Goal: Information Seeking & Learning: Learn about a topic

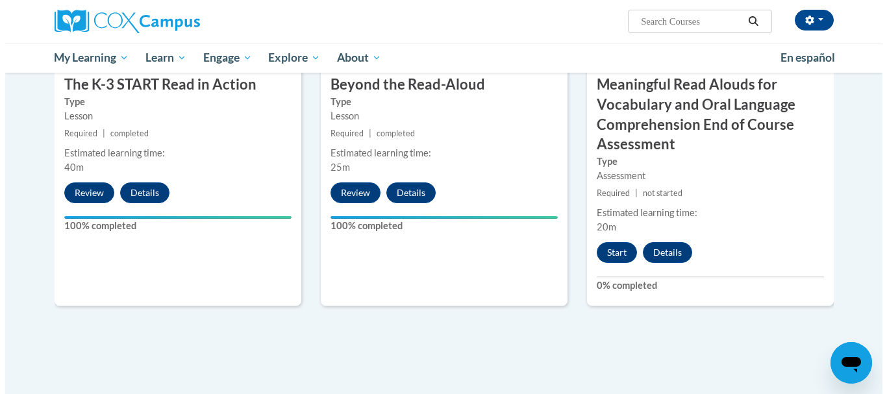
scroll to position [805, 0]
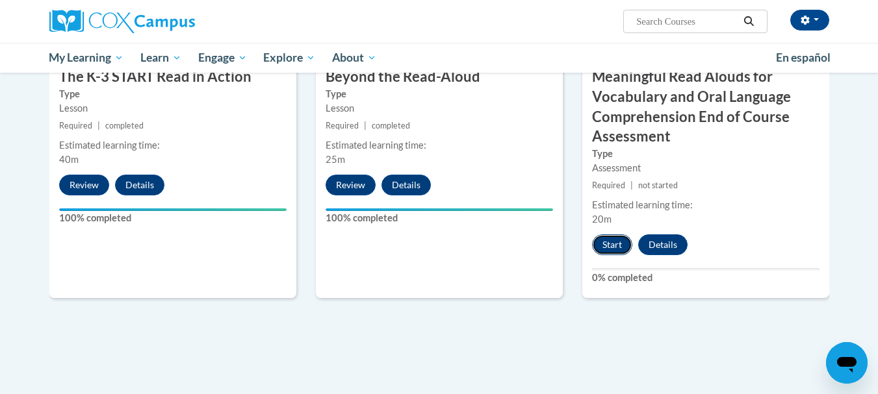
click at [612, 241] on button "Start" at bounding box center [612, 244] width 40 height 21
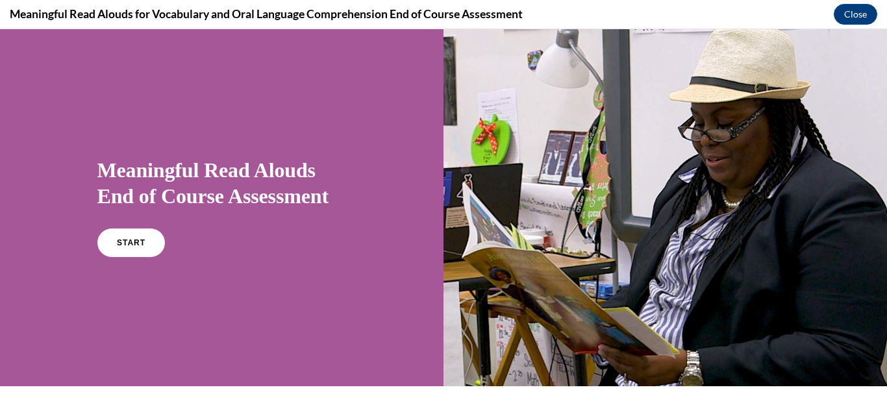
scroll to position [0, 0]
click at [118, 239] on span "START" at bounding box center [131, 243] width 30 height 10
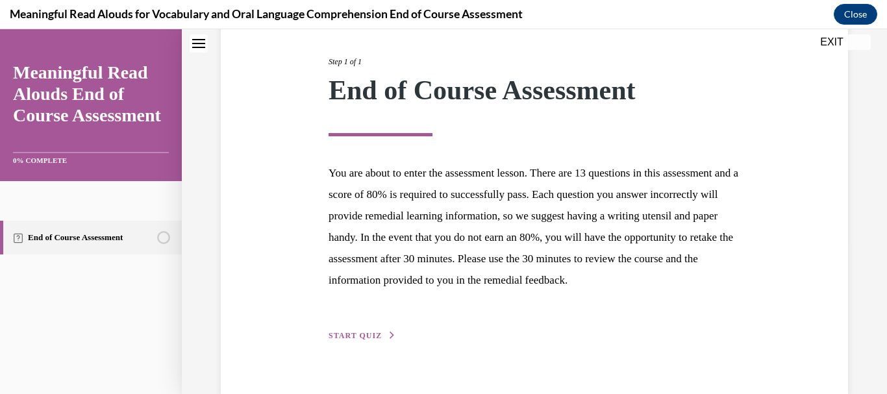
scroll to position [203, 0]
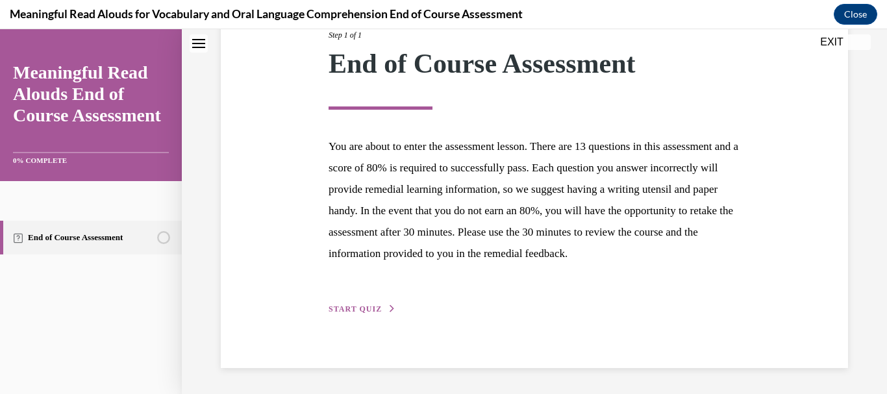
click at [377, 311] on span "START QUIZ" at bounding box center [355, 309] width 53 height 9
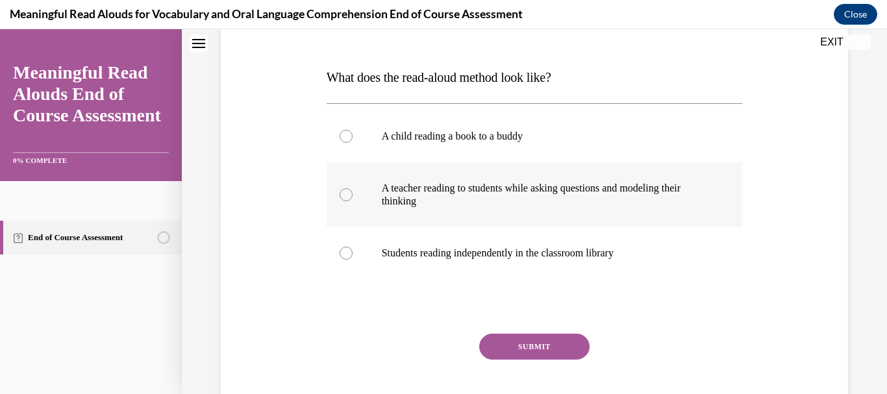
scroll to position [184, 0]
click at [353, 192] on label "A teacher reading to students while asking questions and modeling their thinking" at bounding box center [535, 193] width 416 height 65
click at [353, 192] on input "A teacher reading to students while asking questions and modeling their thinking" at bounding box center [346, 193] width 13 height 13
radio input "true"
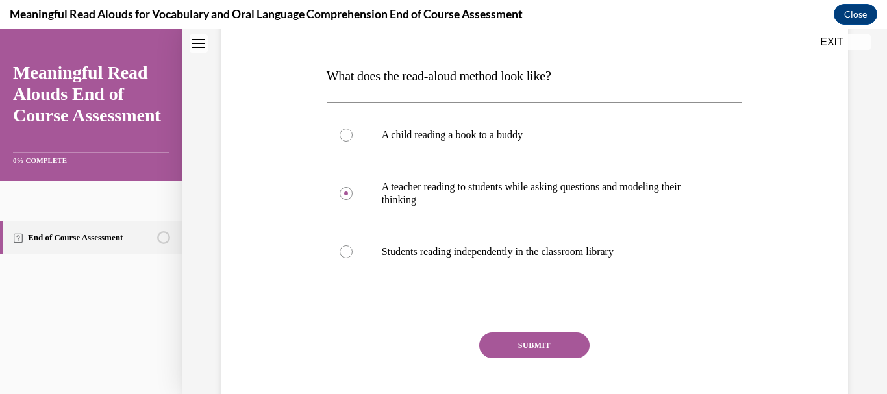
click at [533, 342] on button "SUBMIT" at bounding box center [534, 346] width 110 height 26
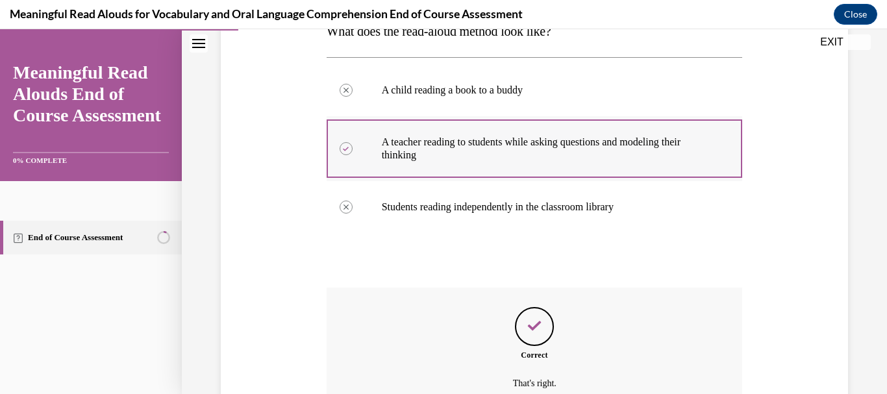
scroll to position [361, 0]
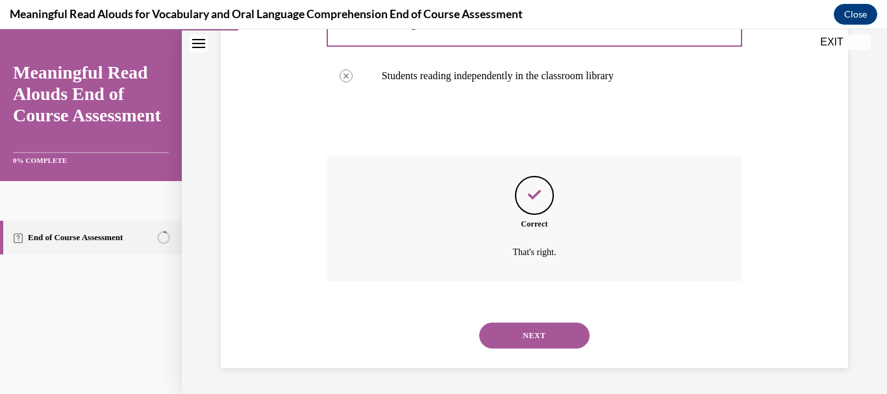
click at [550, 338] on button "NEXT" at bounding box center [534, 336] width 110 height 26
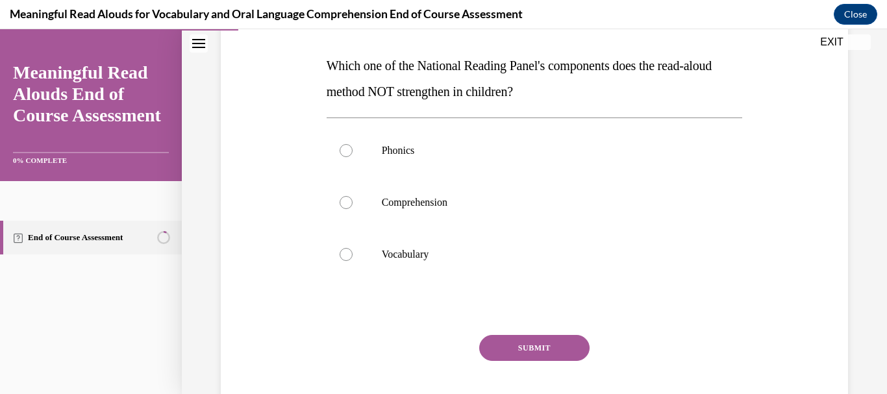
scroll to position [172, 0]
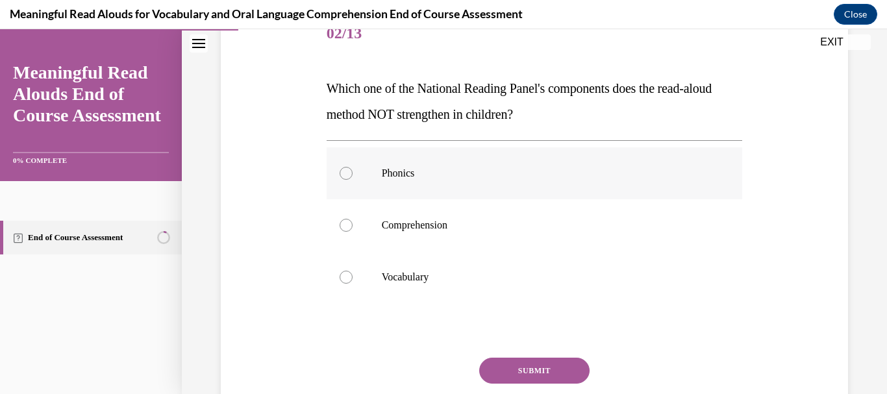
click at [346, 169] on div at bounding box center [346, 173] width 13 height 13
click at [346, 169] on input "Phonics" at bounding box center [346, 173] width 13 height 13
radio input "true"
click at [548, 367] on button "SUBMIT" at bounding box center [534, 371] width 110 height 26
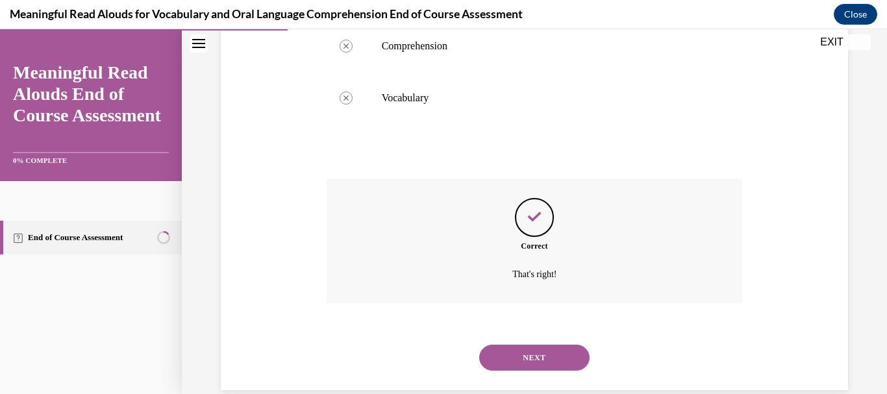
scroll to position [373, 0]
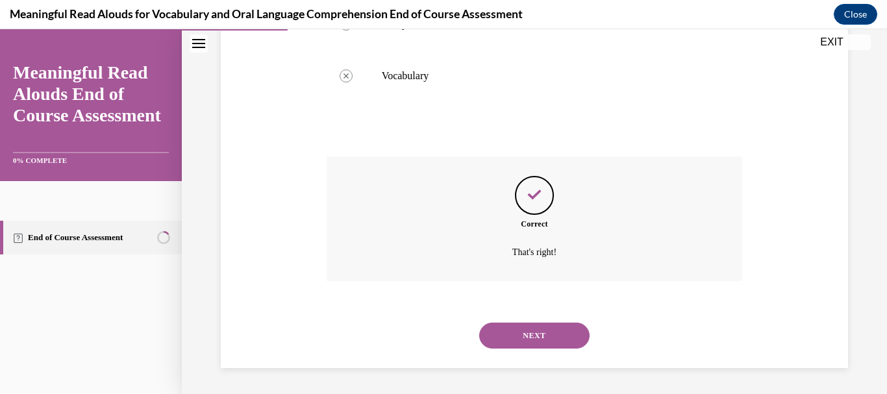
click at [538, 321] on div "NEXT" at bounding box center [535, 336] width 416 height 52
click at [546, 333] on button "NEXT" at bounding box center [534, 336] width 110 height 26
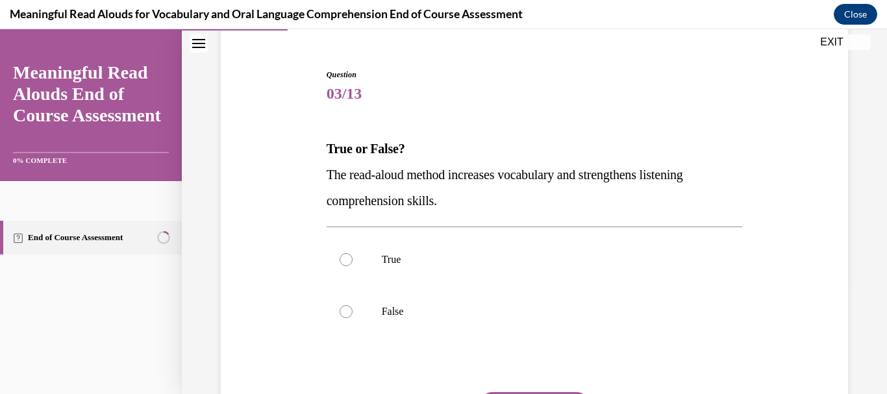
scroll to position [177, 0]
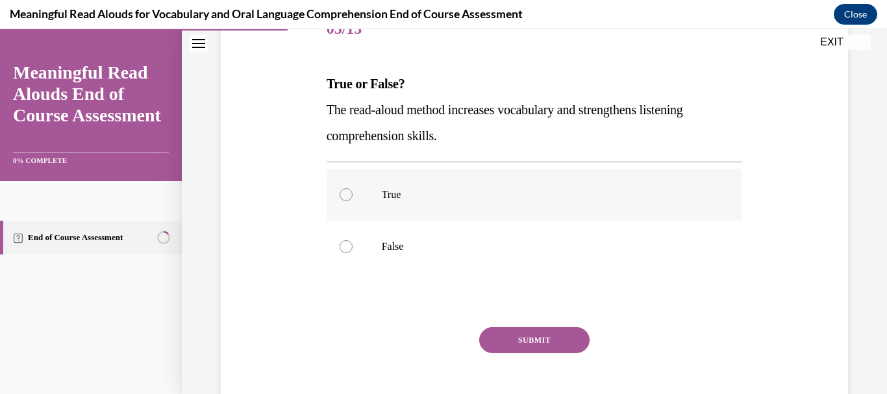
click at [358, 181] on label "True" at bounding box center [535, 195] width 416 height 52
click at [353, 188] on input "True" at bounding box center [346, 194] width 13 height 13
radio input "true"
click at [557, 346] on button "SUBMIT" at bounding box center [534, 340] width 110 height 26
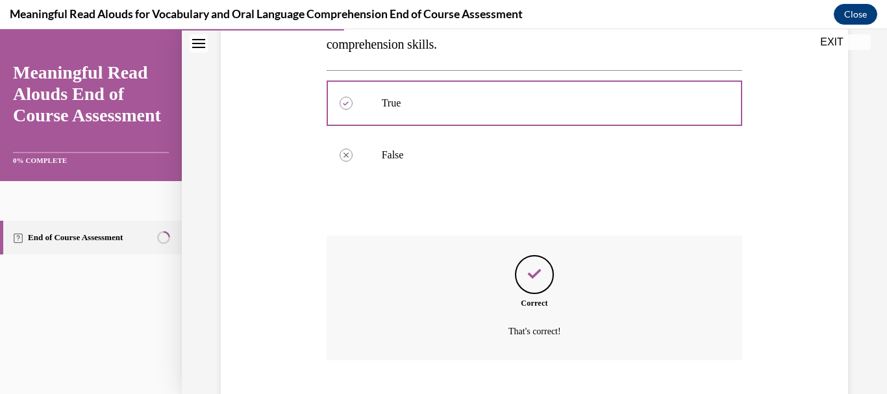
scroll to position [348, 0]
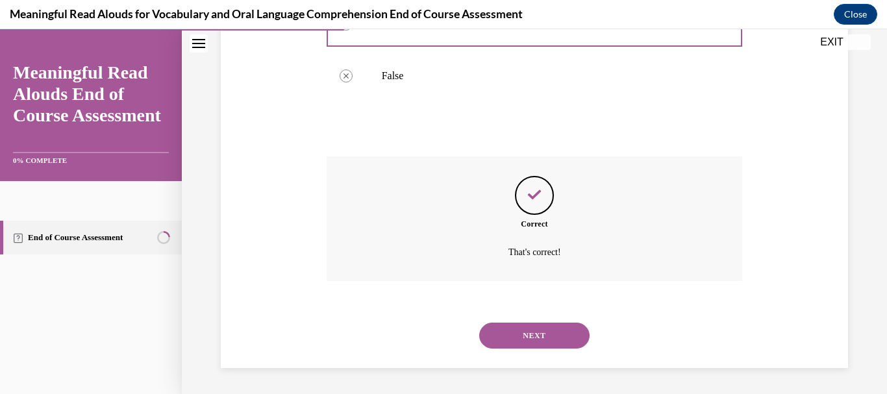
click at [524, 329] on button "NEXT" at bounding box center [534, 336] width 110 height 26
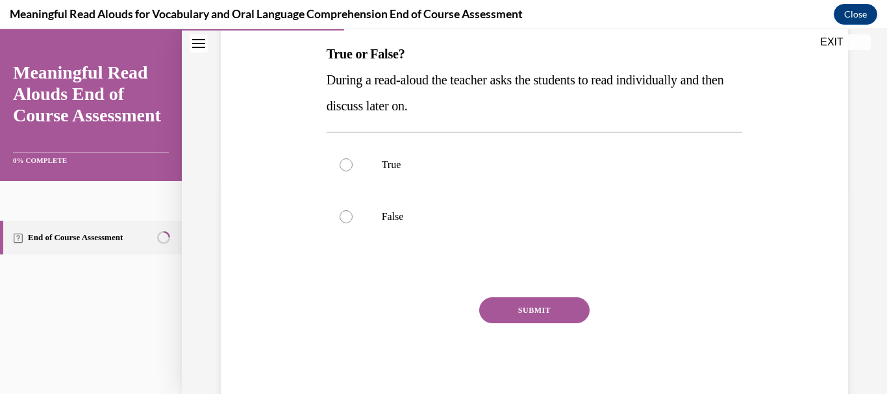
scroll to position [217, 0]
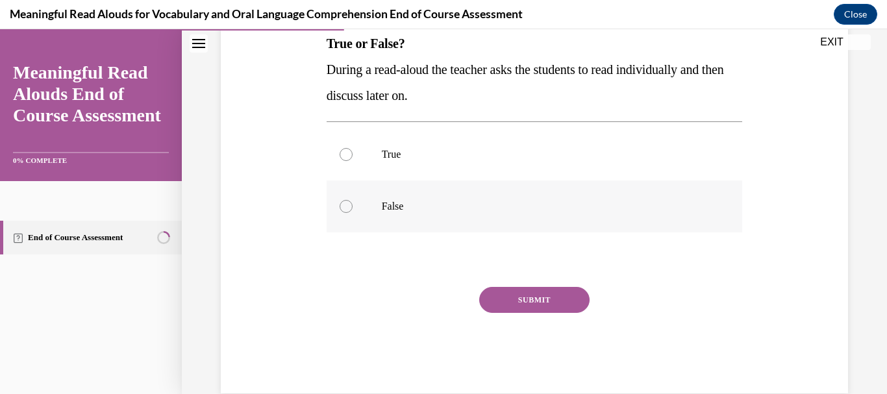
click at [373, 211] on label "False" at bounding box center [535, 207] width 416 height 52
click at [353, 211] on input "False" at bounding box center [346, 206] width 13 height 13
radio input "true"
click at [504, 293] on button "SUBMIT" at bounding box center [534, 300] width 110 height 26
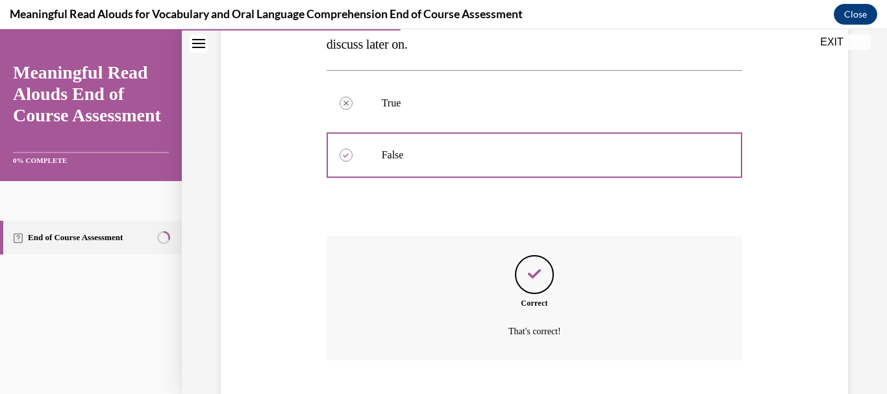
scroll to position [348, 0]
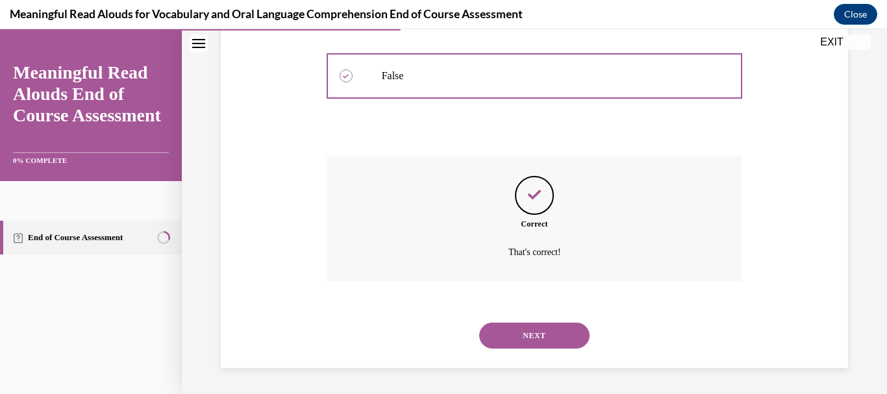
click at [542, 335] on button "NEXT" at bounding box center [534, 336] width 110 height 26
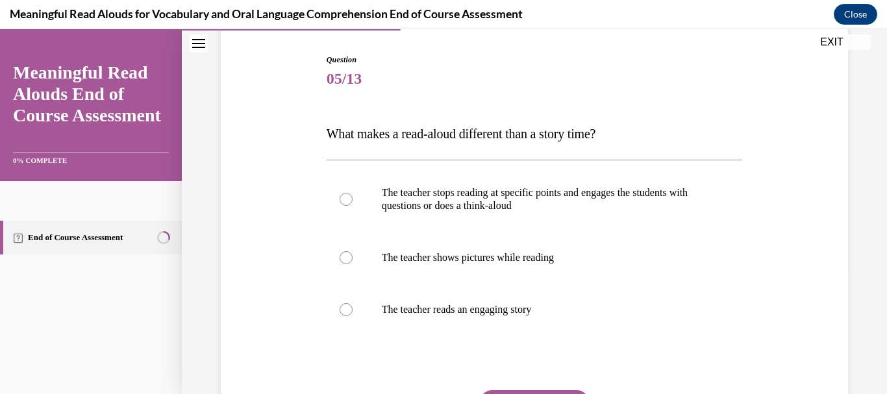
scroll to position [169, 0]
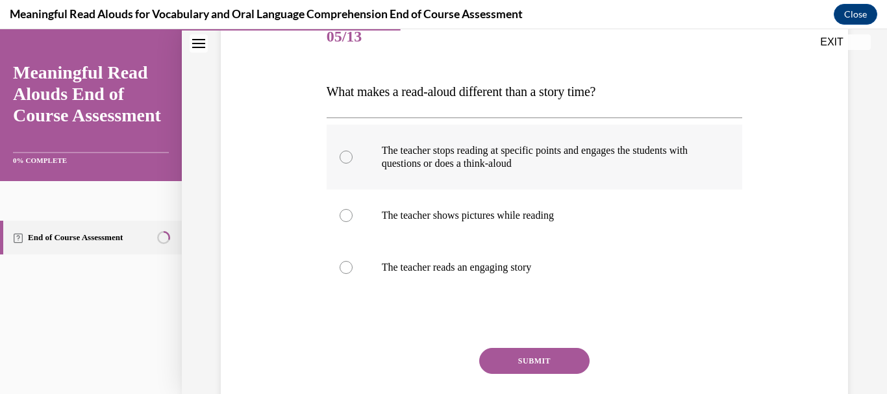
click at [342, 162] on div at bounding box center [346, 157] width 13 height 13
click at [342, 162] on input "The teacher stops reading at specific points and engages the students with ques…" at bounding box center [346, 157] width 13 height 13
radio input "true"
click at [507, 351] on button "SUBMIT" at bounding box center [534, 361] width 110 height 26
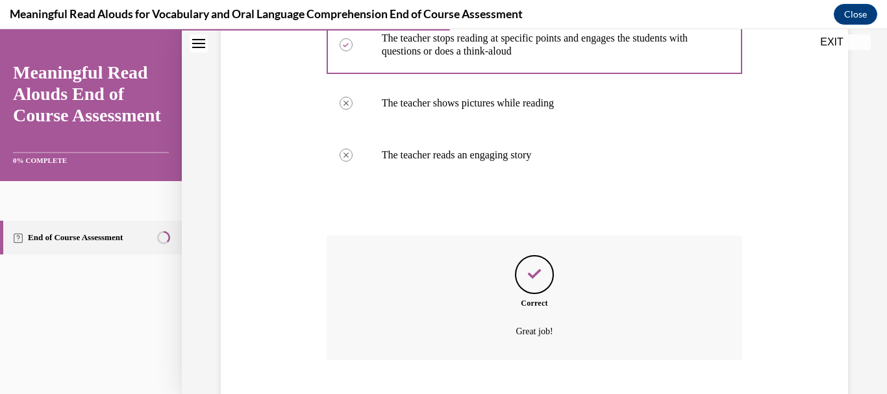
scroll to position [361, 0]
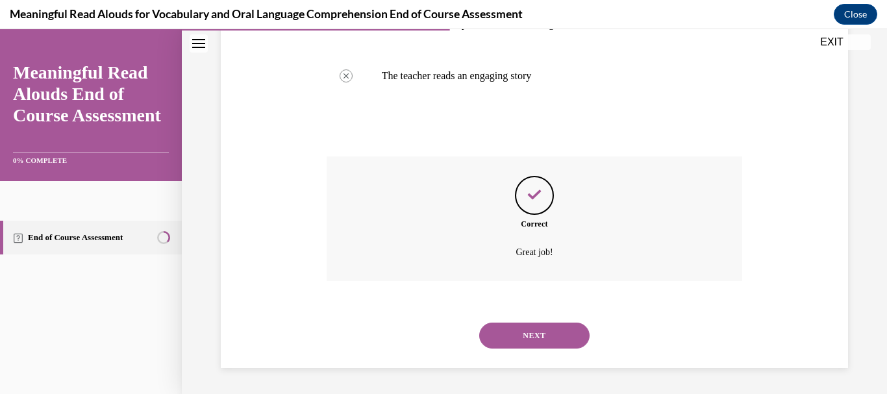
click at [505, 332] on button "NEXT" at bounding box center [534, 336] width 110 height 26
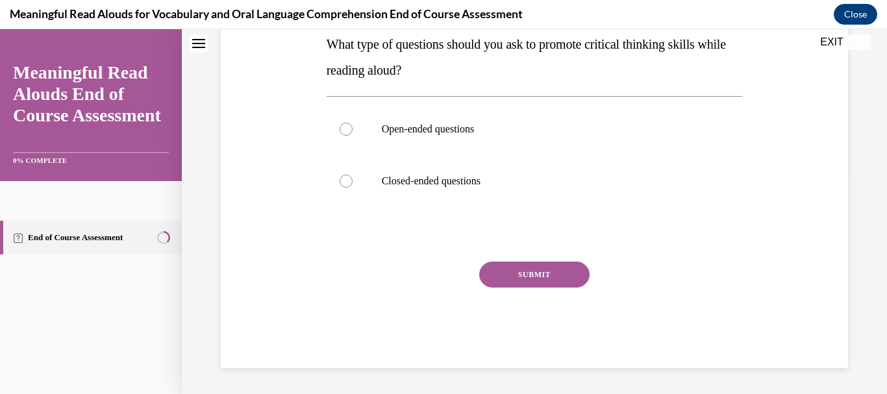
scroll to position [0, 0]
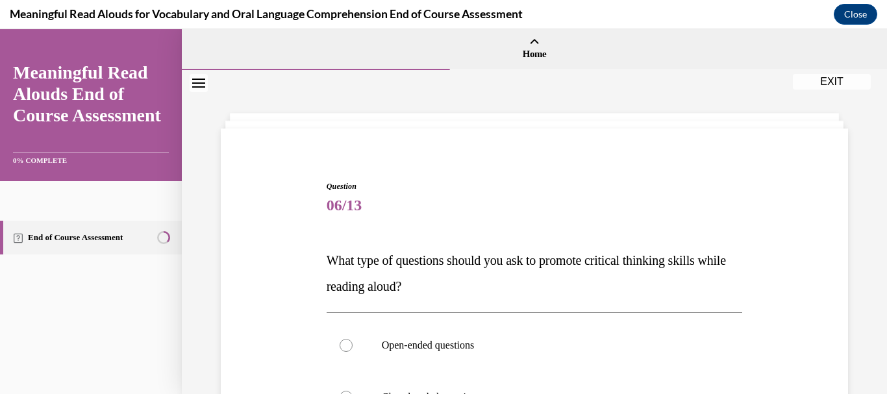
drag, startPoint x: 875, startPoint y: 219, endPoint x: 874, endPoint y: 251, distance: 32.5
click at [874, 251] on div "Question 06/13 What type of questions should you ask to promote critical thinki…" at bounding box center [534, 340] width 705 height 540
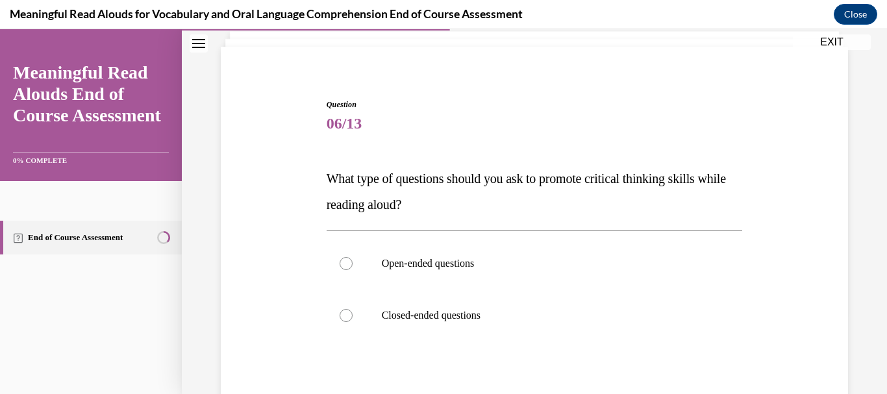
scroll to position [112, 0]
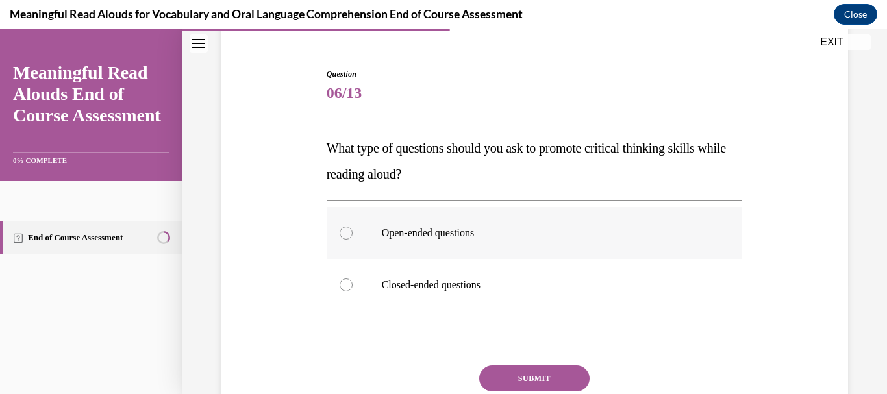
click at [351, 240] on label "Open-ended questions" at bounding box center [535, 233] width 416 height 52
click at [351, 240] on input "Open-ended questions" at bounding box center [346, 233] width 13 height 13
radio input "true"
click at [525, 374] on button "SUBMIT" at bounding box center [534, 379] width 110 height 26
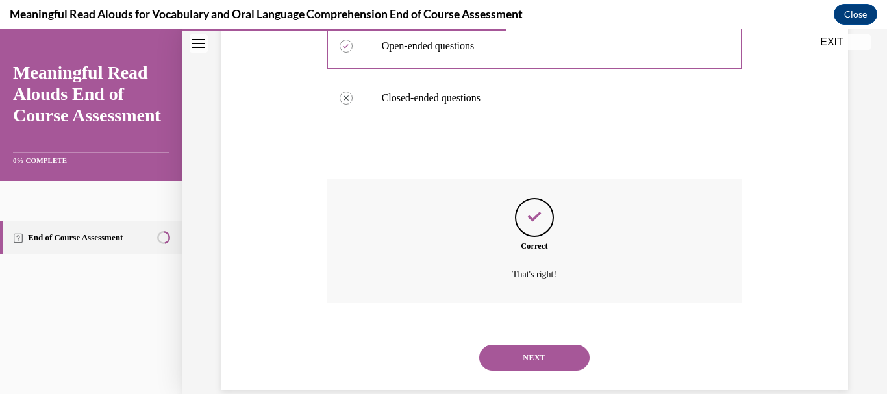
scroll to position [322, 0]
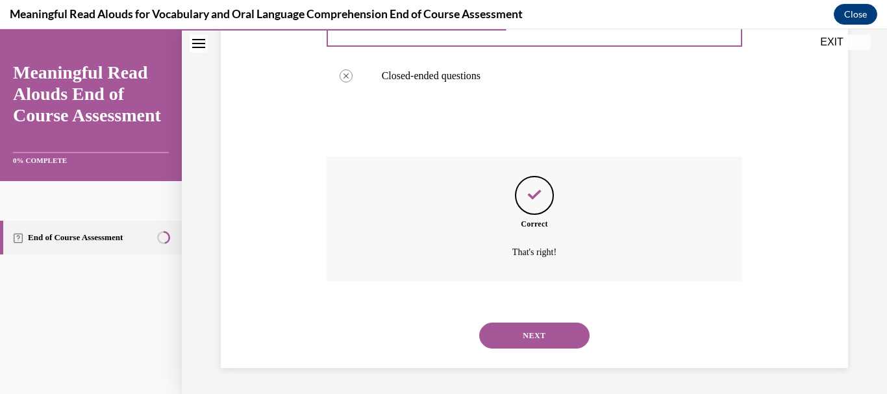
click at [505, 331] on button "NEXT" at bounding box center [534, 336] width 110 height 26
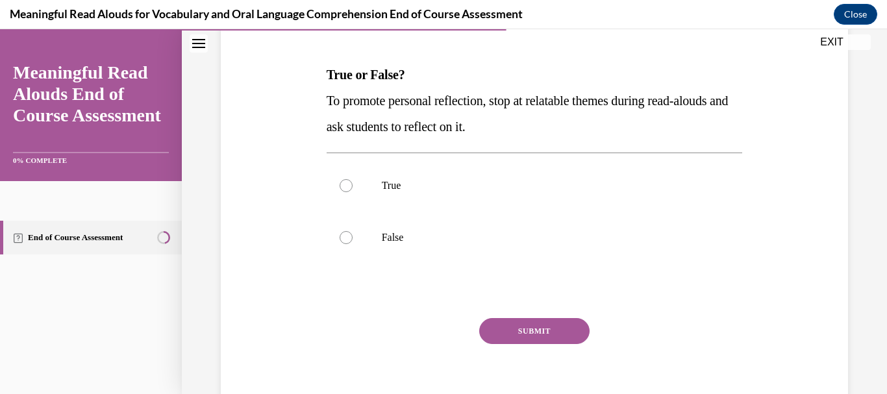
scroll to position [194, 0]
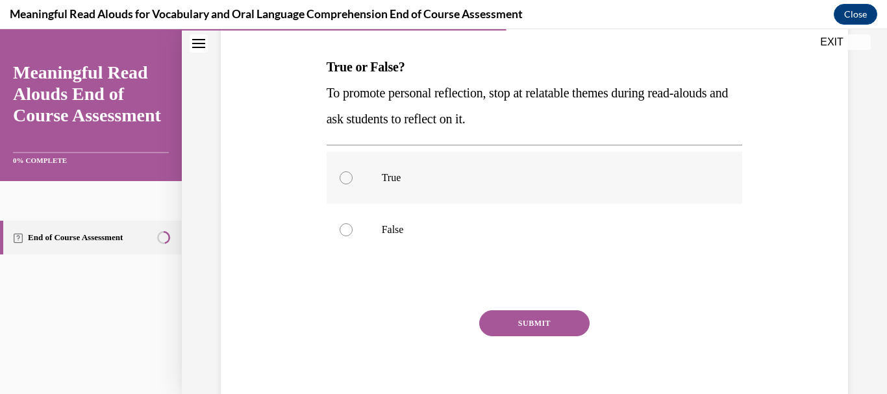
click at [368, 166] on label "True" at bounding box center [535, 178] width 416 height 52
click at [353, 171] on input "True" at bounding box center [346, 177] width 13 height 13
radio input "true"
click at [540, 320] on button "SUBMIT" at bounding box center [534, 323] width 110 height 26
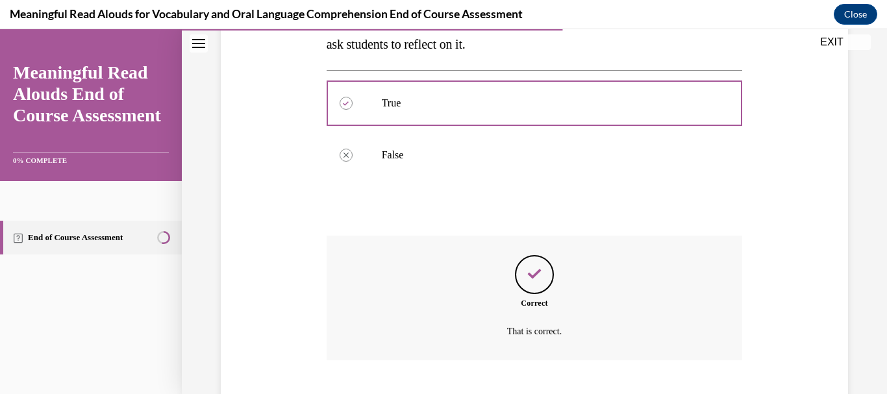
scroll to position [348, 0]
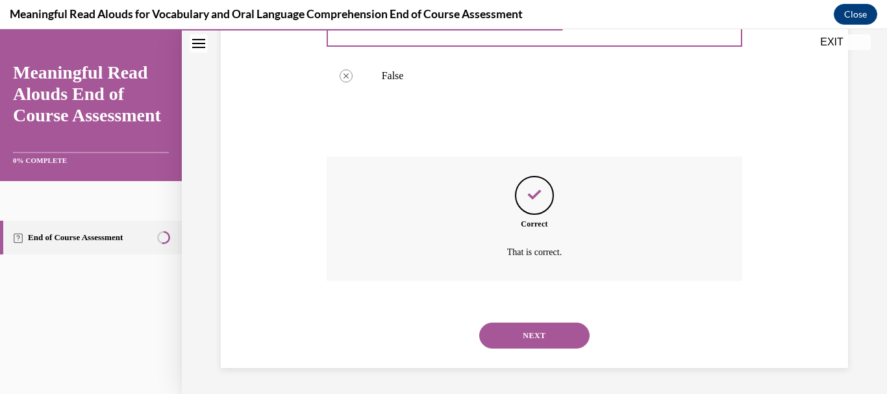
click at [548, 322] on div "NEXT" at bounding box center [535, 336] width 416 height 52
click at [548, 330] on button "NEXT" at bounding box center [534, 336] width 110 height 26
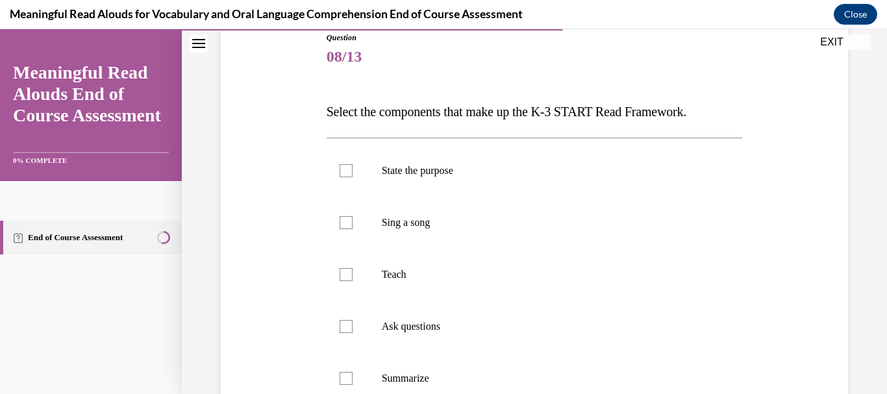
scroll to position [172, 0]
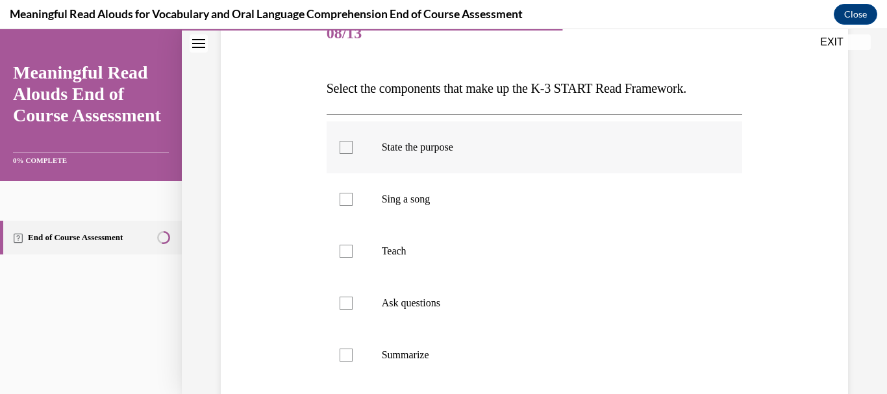
click at [352, 144] on label "State the purpose" at bounding box center [535, 147] width 416 height 52
click at [352, 144] on input "State the purpose" at bounding box center [346, 147] width 13 height 13
checkbox input "true"
click at [341, 245] on div at bounding box center [346, 251] width 13 height 13
click at [341, 245] on input "Teach" at bounding box center [346, 251] width 13 height 13
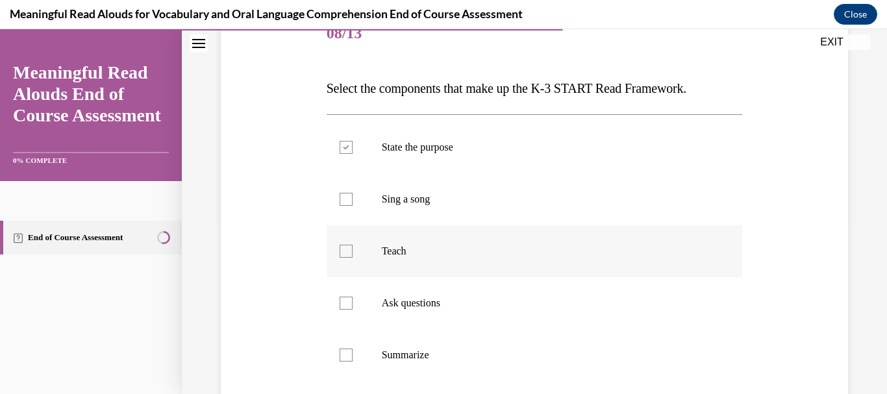
checkbox input "true"
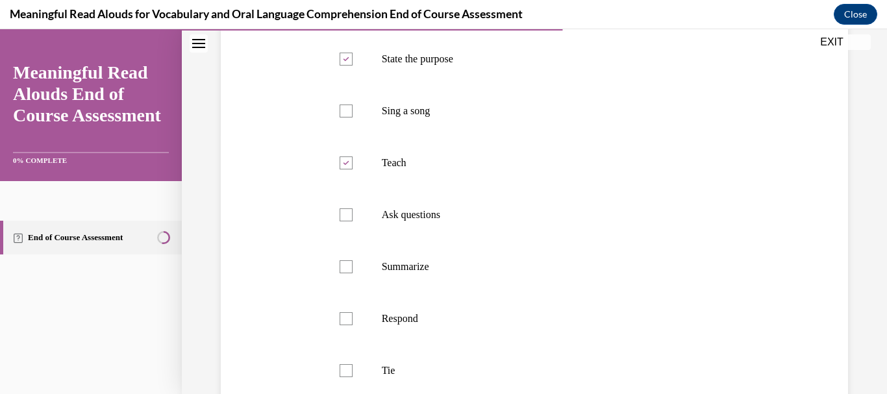
scroll to position [267, 0]
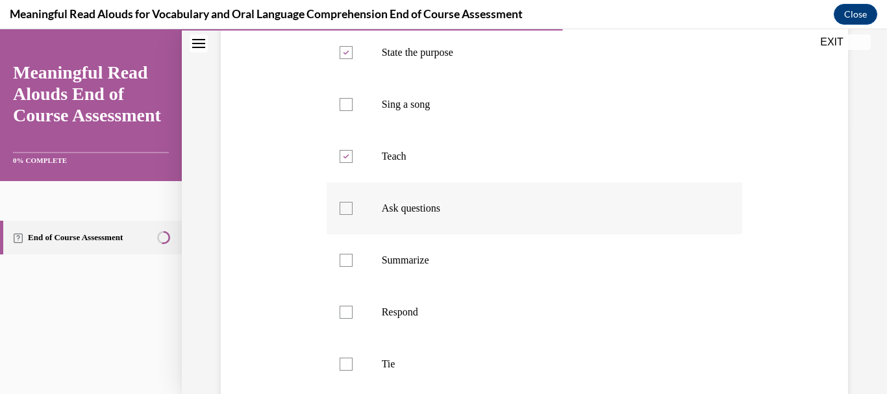
click at [340, 209] on div at bounding box center [346, 208] width 13 height 13
click at [340, 209] on input "Ask questions" at bounding box center [346, 208] width 13 height 13
checkbox input "true"
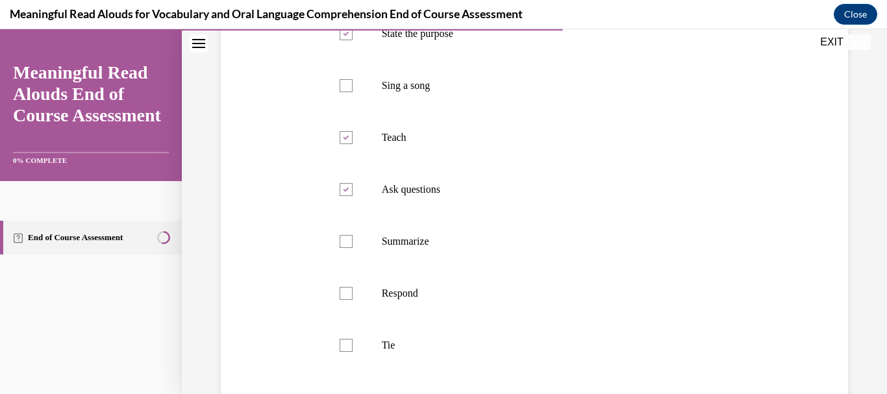
scroll to position [287, 0]
drag, startPoint x: 338, startPoint y: 309, endPoint x: 331, endPoint y: 292, distance: 17.7
click at [331, 292] on label "Respond" at bounding box center [535, 292] width 416 height 52
click at [340, 292] on input "Respond" at bounding box center [346, 292] width 13 height 13
checkbox input "true"
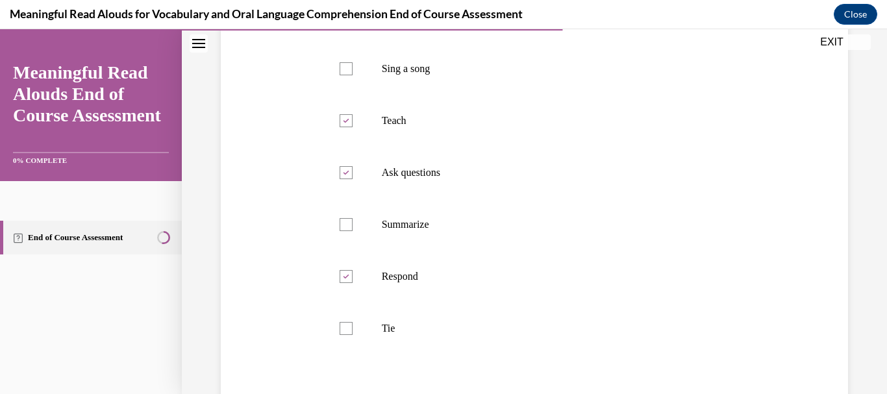
scroll to position [306, 0]
click at [353, 241] on label "Summarize" at bounding box center [535, 222] width 416 height 52
click at [353, 228] on input "Summarize" at bounding box center [346, 221] width 13 height 13
checkbox input "true"
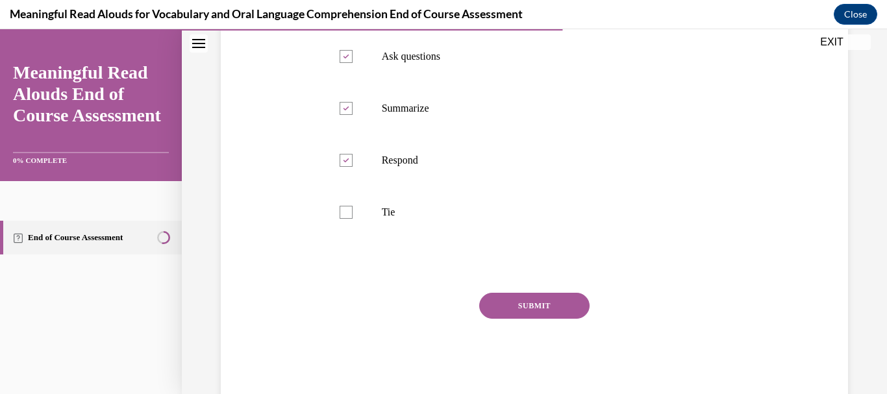
click at [516, 312] on button "SUBMIT" at bounding box center [534, 306] width 110 height 26
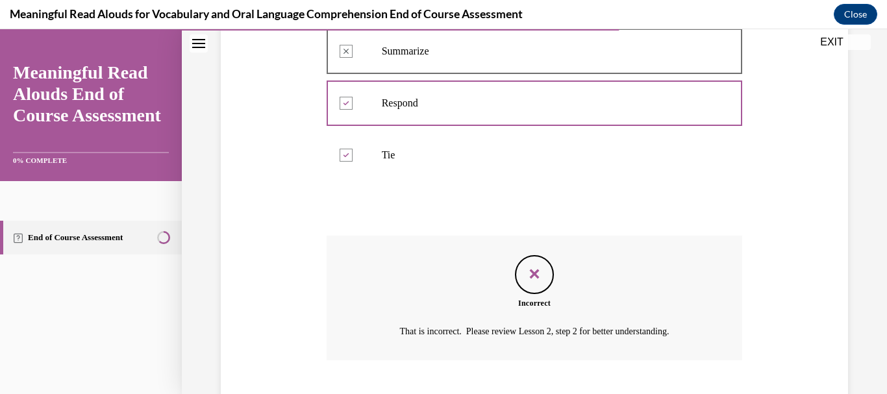
scroll to position [513, 0]
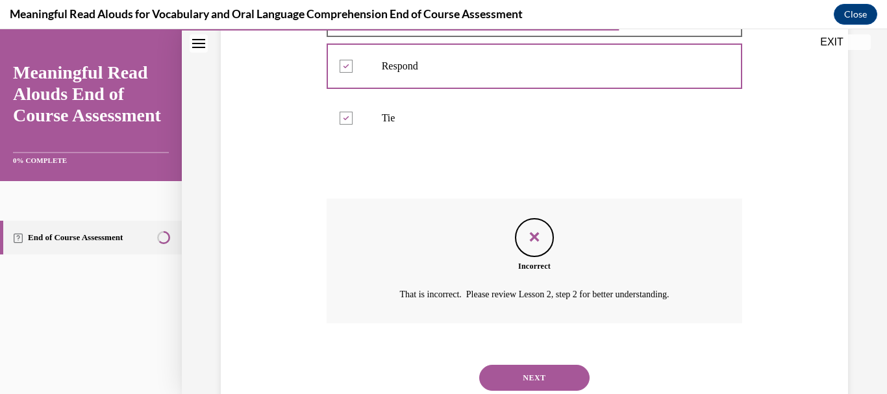
click at [560, 383] on button "NEXT" at bounding box center [534, 378] width 110 height 26
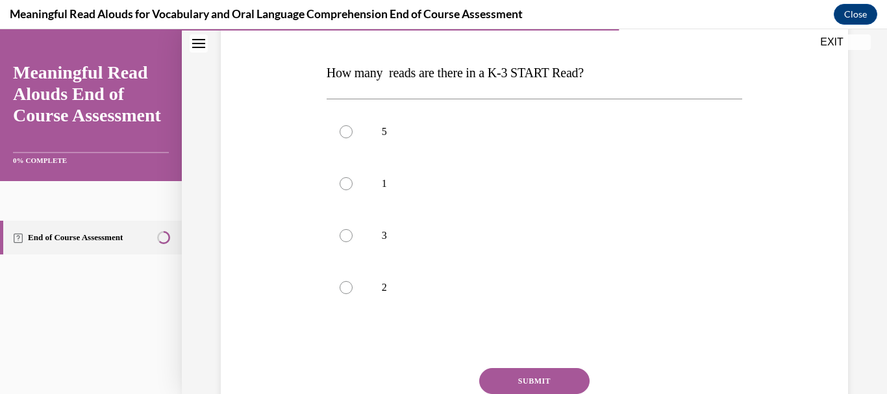
scroll to position [197, 0]
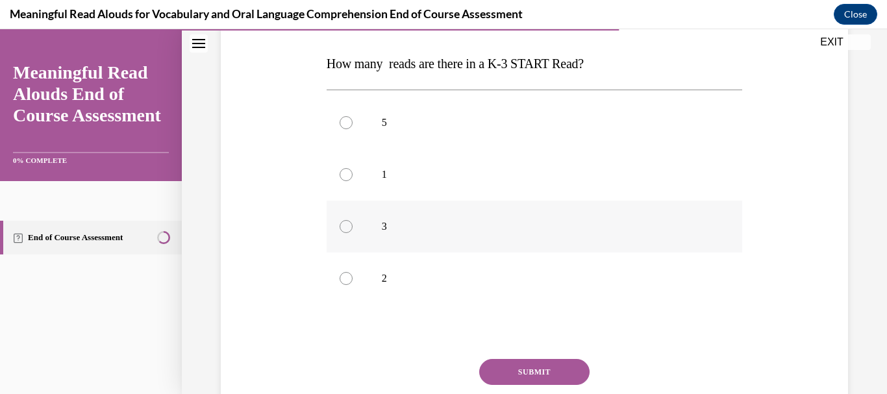
click at [335, 225] on label "3" at bounding box center [535, 227] width 416 height 52
click at [340, 225] on input "3" at bounding box center [346, 226] width 13 height 13
radio input "true"
click at [561, 365] on button "SUBMIT" at bounding box center [534, 372] width 110 height 26
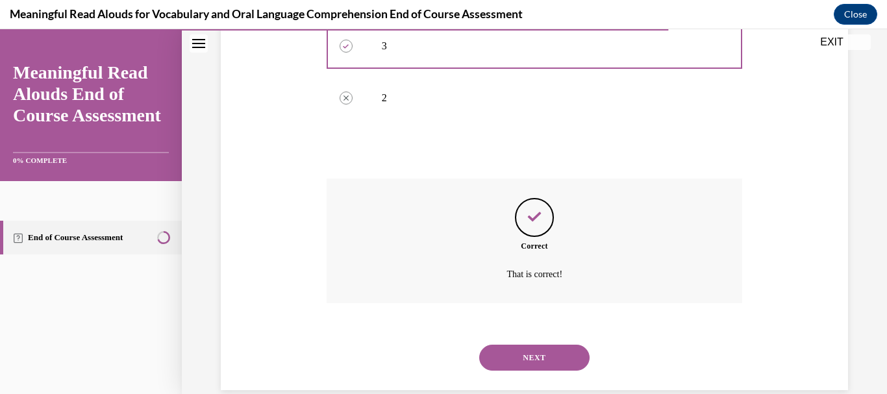
scroll to position [399, 0]
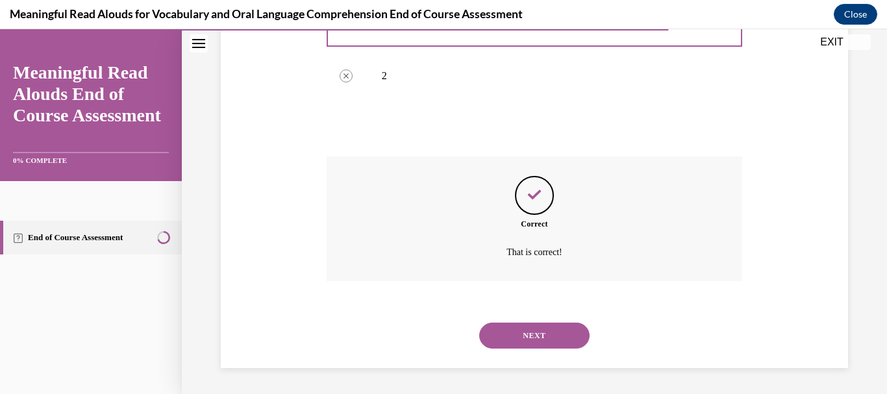
click at [550, 337] on button "NEXT" at bounding box center [534, 336] width 110 height 26
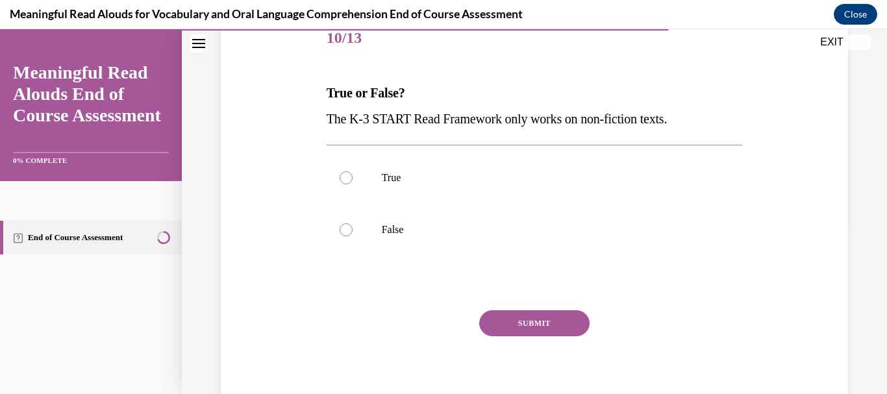
scroll to position [189, 0]
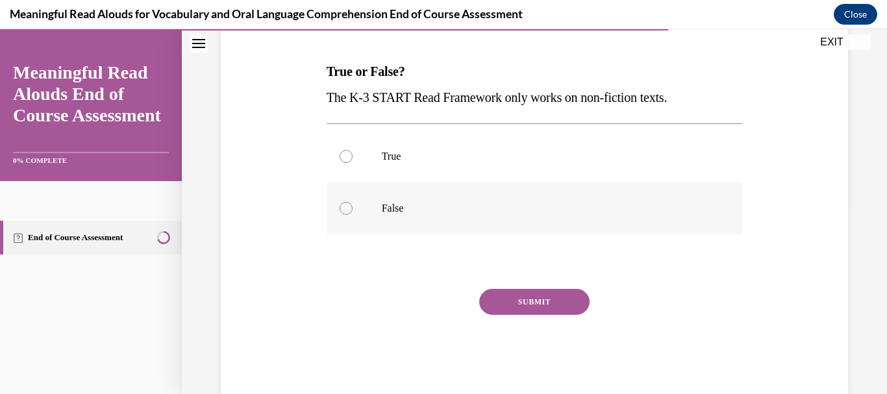
click at [338, 220] on label "False" at bounding box center [535, 209] width 416 height 52
click at [340, 215] on input "False" at bounding box center [346, 208] width 13 height 13
radio input "true"
click at [560, 301] on button "SUBMIT" at bounding box center [534, 302] width 110 height 26
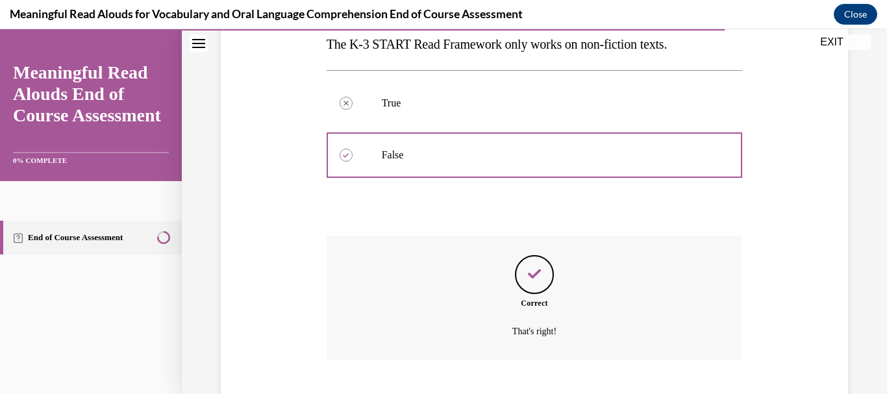
scroll to position [322, 0]
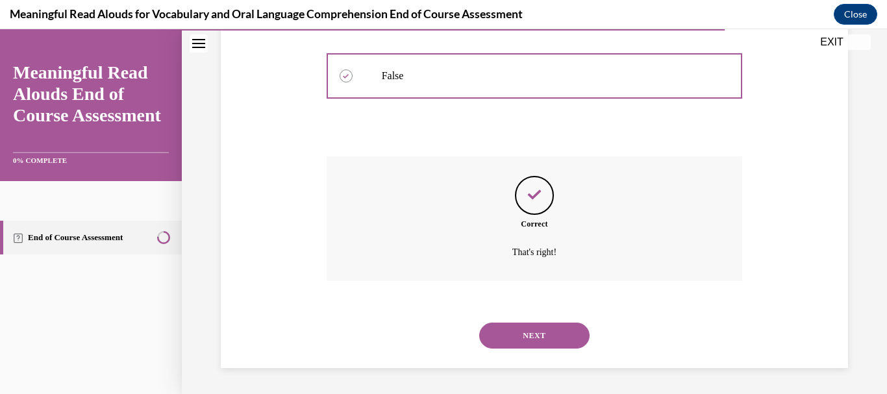
click at [530, 331] on button "NEXT" at bounding box center [534, 336] width 110 height 26
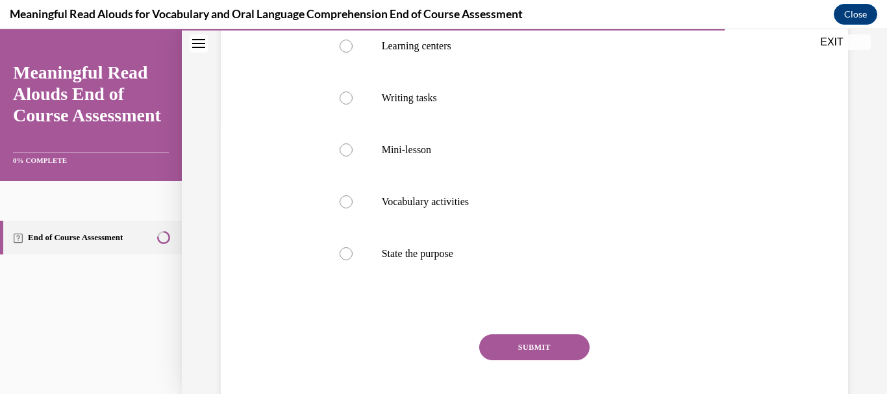
scroll to position [276, 0]
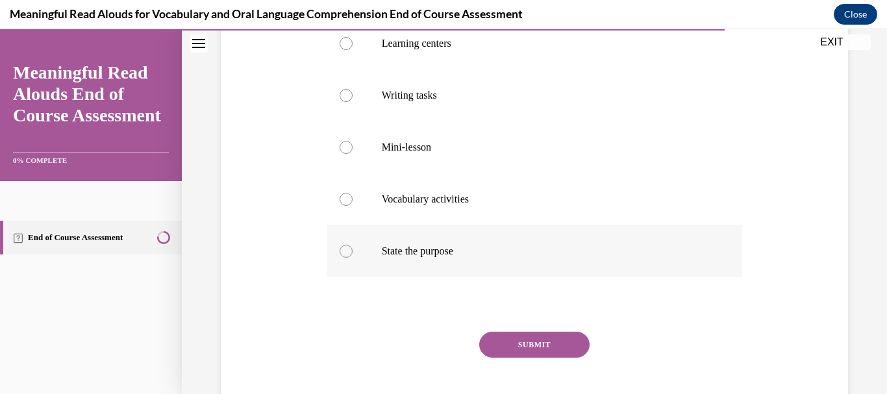
click at [348, 246] on div at bounding box center [346, 251] width 13 height 13
click at [348, 246] on input "State the purpose" at bounding box center [346, 251] width 13 height 13
radio input "true"
click at [577, 347] on button "SUBMIT" at bounding box center [534, 345] width 110 height 26
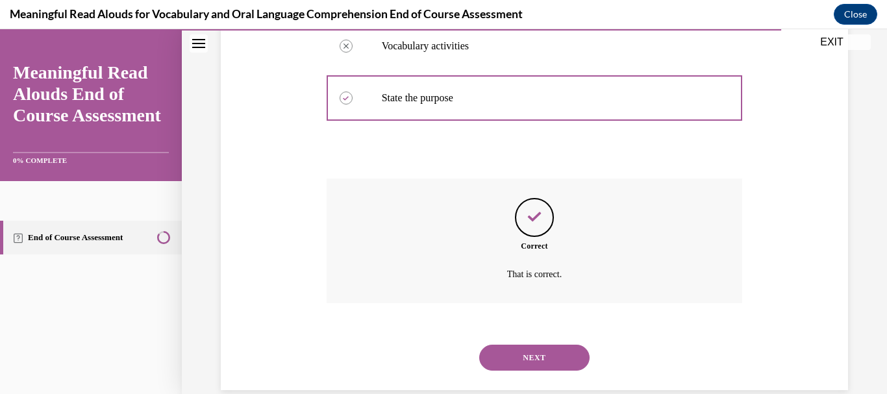
scroll to position [451, 0]
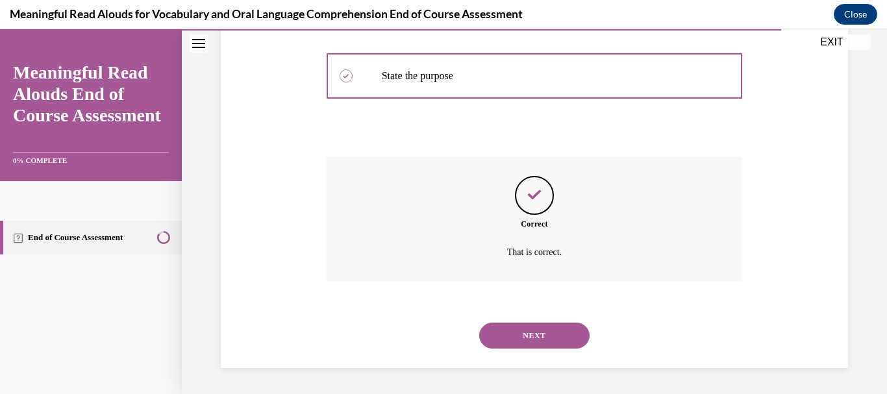
click at [563, 337] on button "NEXT" at bounding box center [534, 336] width 110 height 26
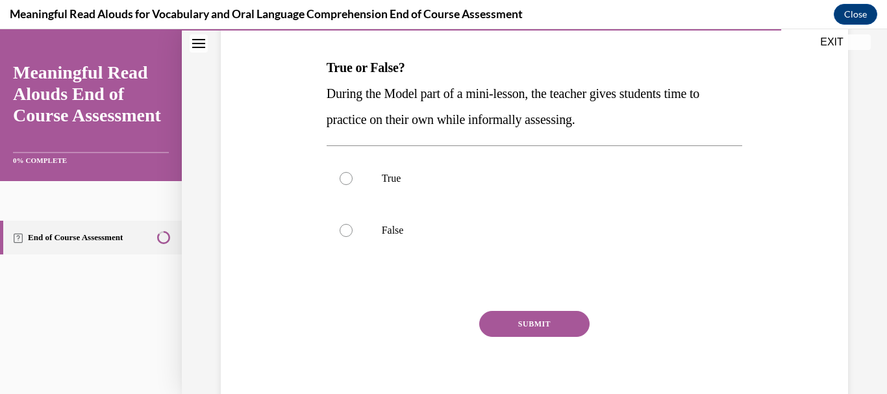
scroll to position [197, 0]
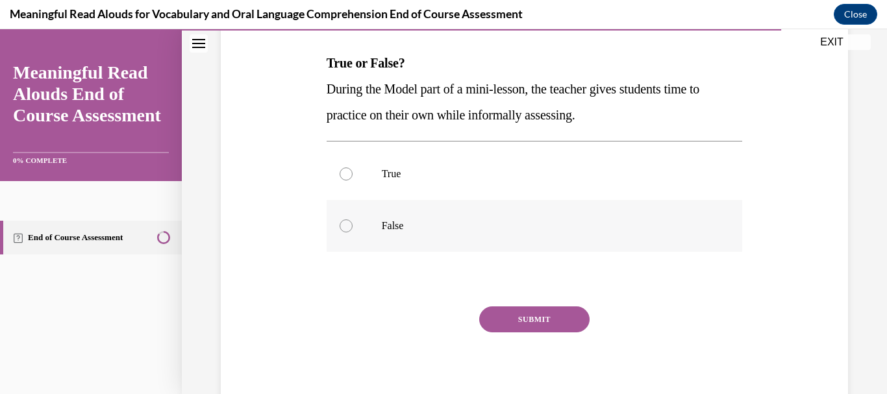
click at [338, 230] on label "False" at bounding box center [535, 226] width 416 height 52
click at [340, 230] on input "False" at bounding box center [346, 226] width 13 height 13
radio input "true"
click at [548, 310] on button "SUBMIT" at bounding box center [534, 320] width 110 height 26
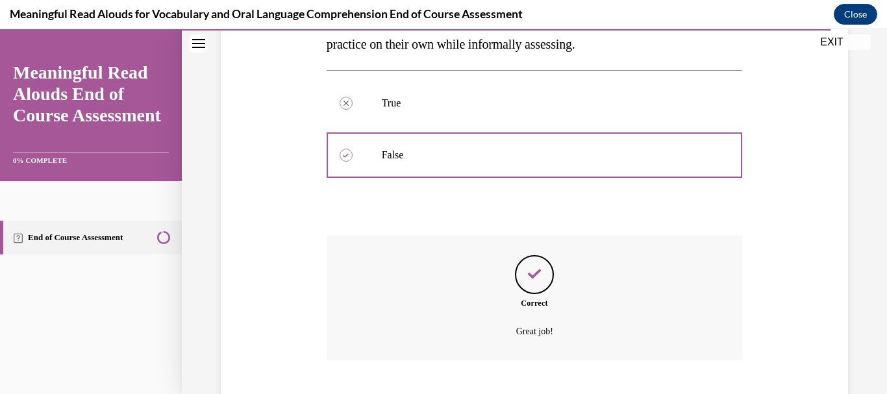
scroll to position [348, 0]
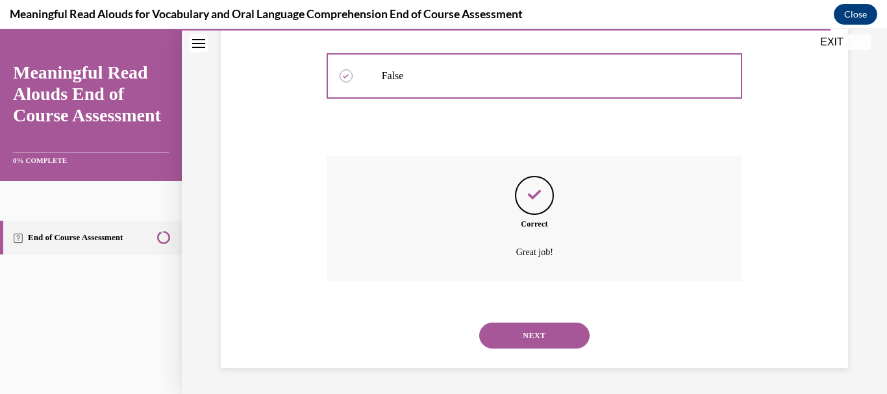
click at [520, 340] on button "NEXT" at bounding box center [534, 336] width 110 height 26
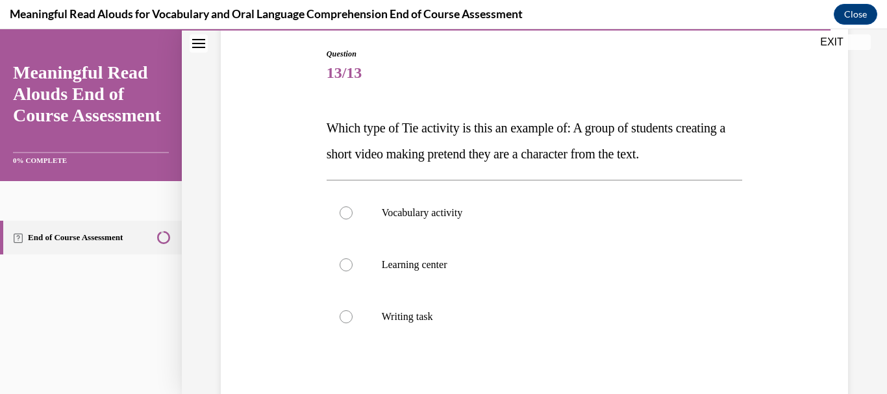
scroll to position [136, 0]
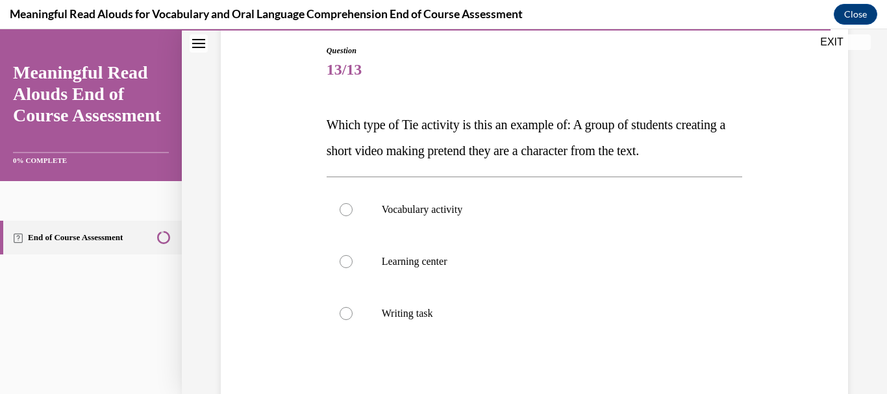
drag, startPoint x: 876, startPoint y: 296, endPoint x: 877, endPoint y: 325, distance: 29.3
click at [877, 325] on div "Question 13/13 Which type of Tie activity is this an example of: A group of stu…" at bounding box center [534, 230] width 705 height 592
click at [351, 307] on label "Writing task" at bounding box center [535, 314] width 416 height 52
click at [351, 307] on input "Writing task" at bounding box center [346, 313] width 13 height 13
radio input "true"
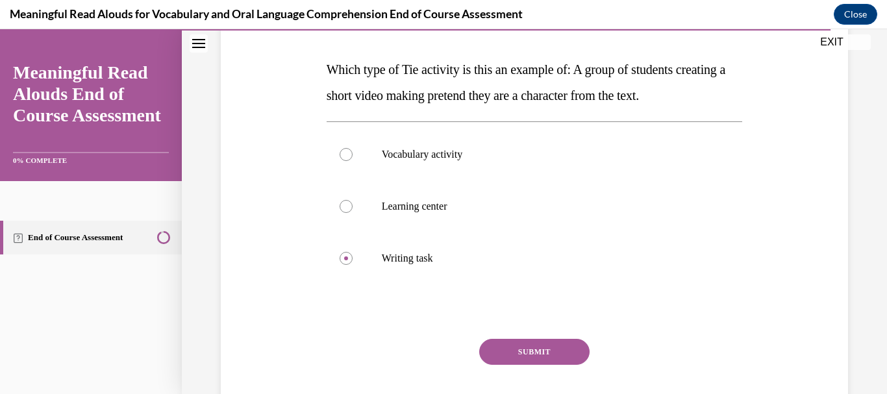
scroll to position [202, 0]
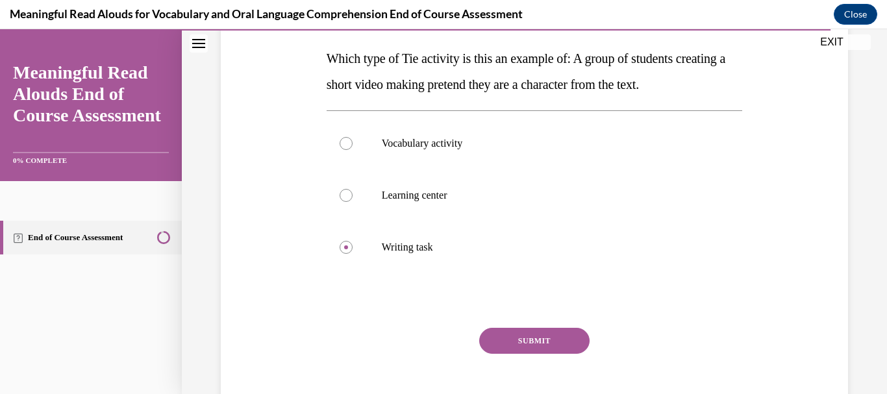
click at [531, 336] on button "SUBMIT" at bounding box center [534, 341] width 110 height 26
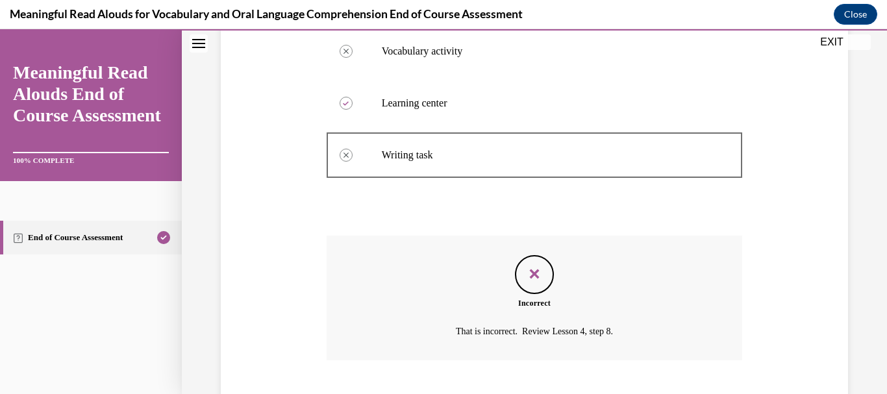
scroll to position [373, 0]
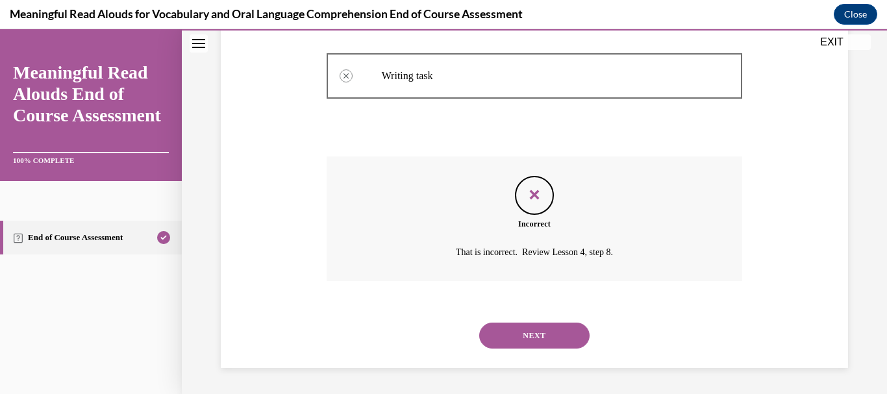
click at [490, 331] on button "NEXT" at bounding box center [534, 336] width 110 height 26
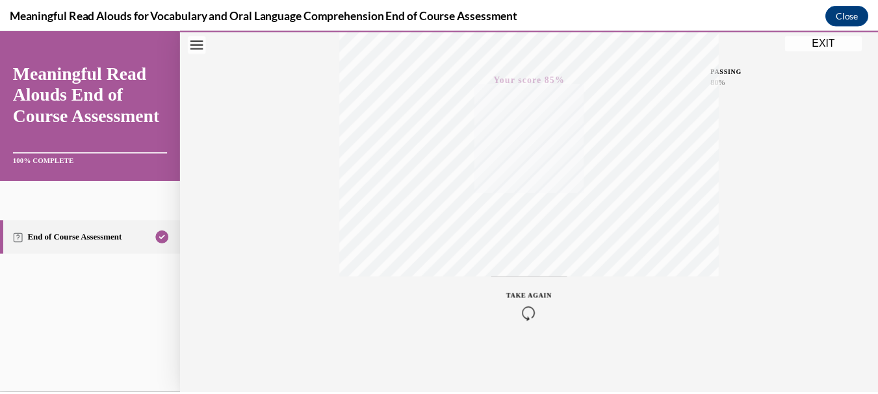
scroll to position [171, 0]
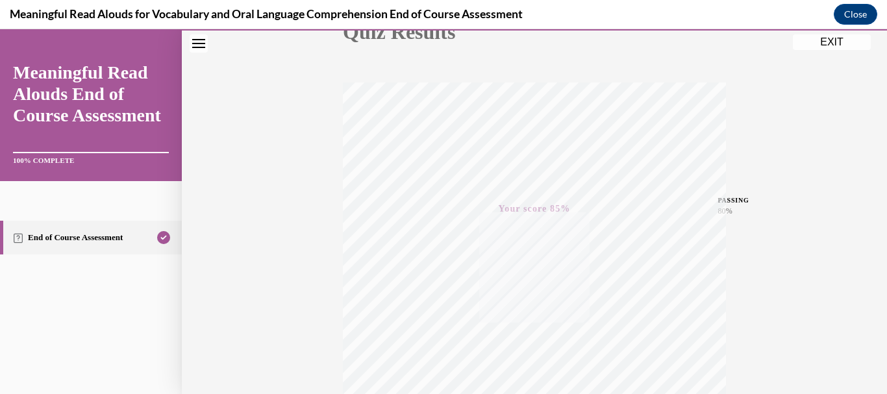
click at [846, 41] on button "EXIT" at bounding box center [832, 42] width 78 height 16
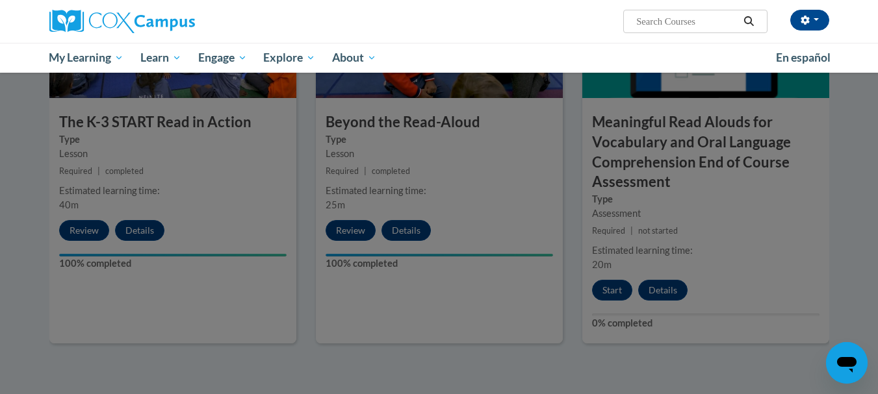
scroll to position [755, 0]
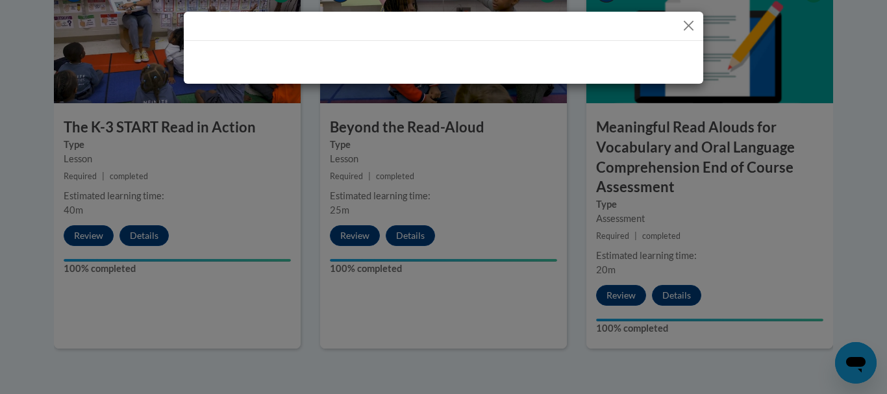
drag, startPoint x: 883, startPoint y: 269, endPoint x: 748, endPoint y: 215, distance: 144.9
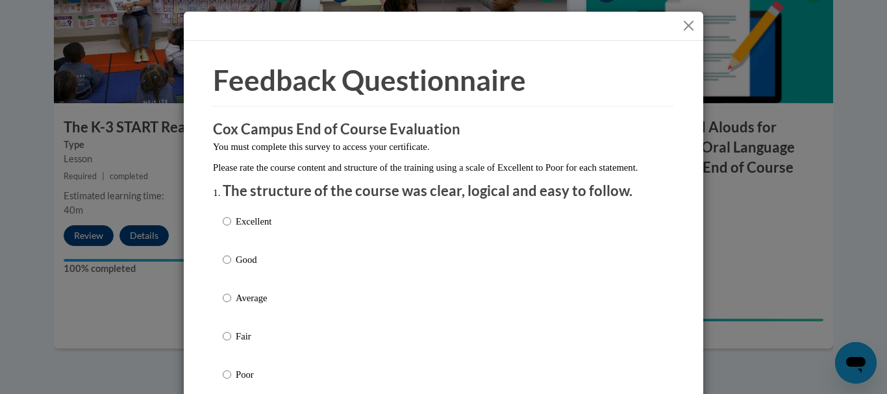
click at [690, 30] on button "Close" at bounding box center [689, 26] width 16 height 16
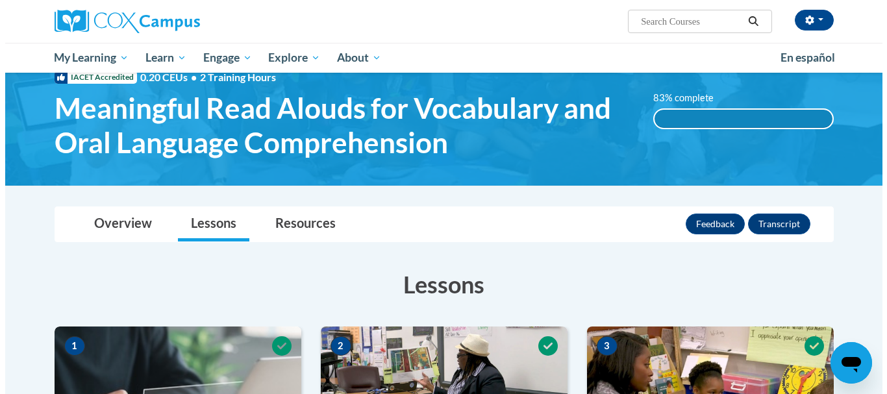
scroll to position [0, 0]
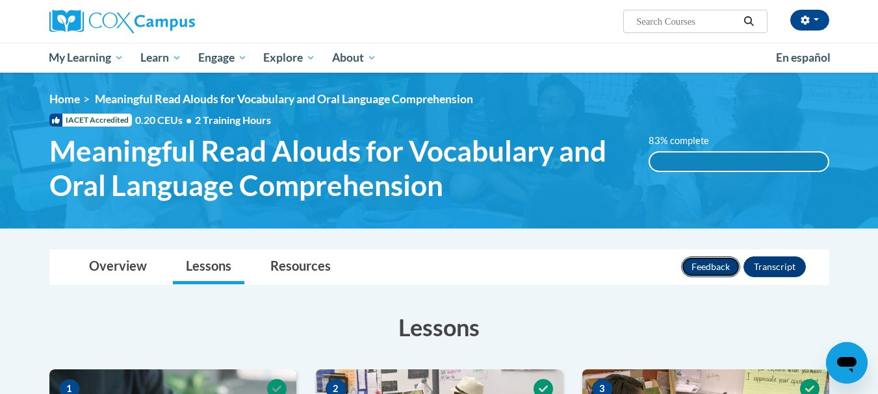
click at [724, 266] on button "Feedback" at bounding box center [710, 267] width 59 height 21
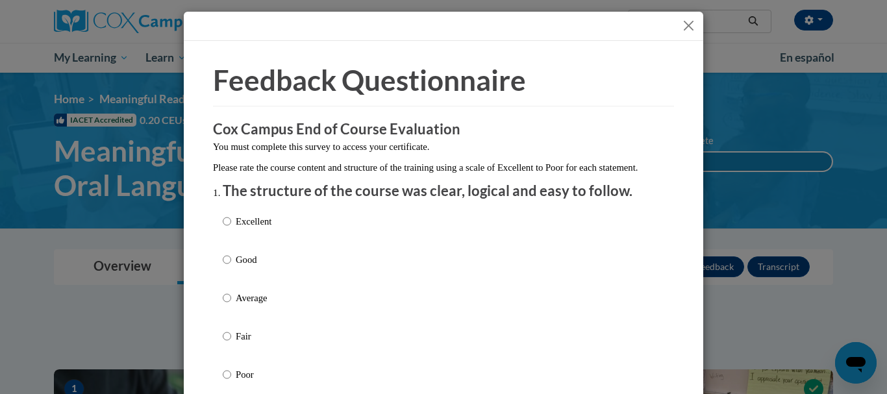
click at [226, 229] on input "Excellent" at bounding box center [227, 221] width 8 height 14
radio input "true"
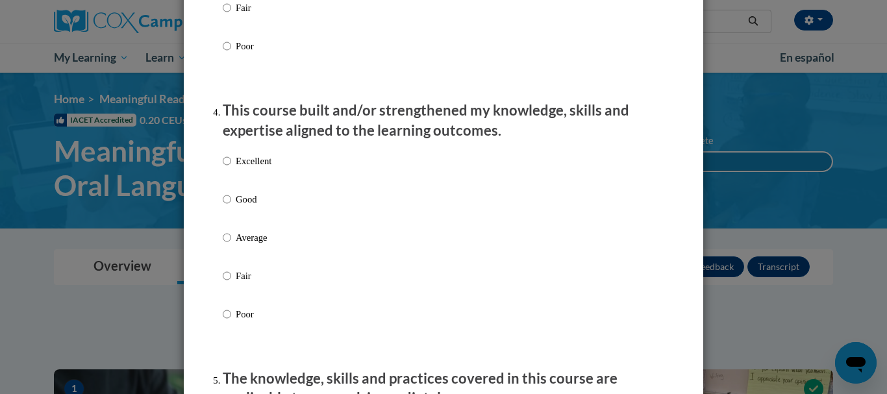
click at [227, 184] on label "Excellent" at bounding box center [247, 171] width 49 height 35
click at [227, 168] on input "Excellent" at bounding box center [227, 161] width 8 height 14
radio input "true"
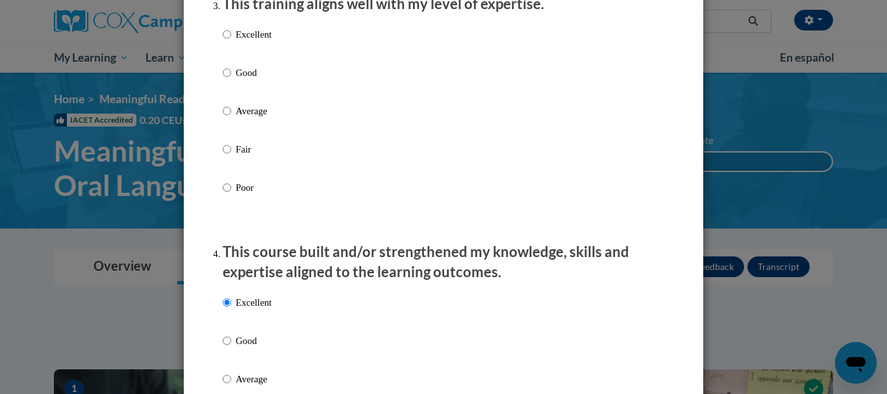
scroll to position [603, 0]
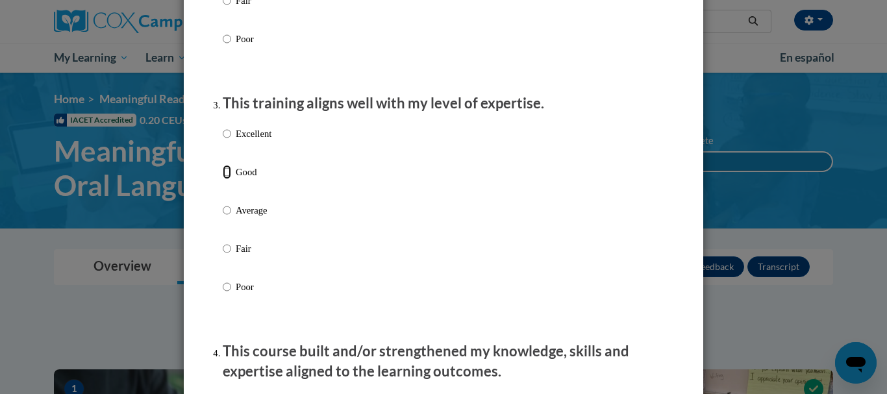
click at [223, 179] on input "Good" at bounding box center [227, 172] width 8 height 14
radio input "true"
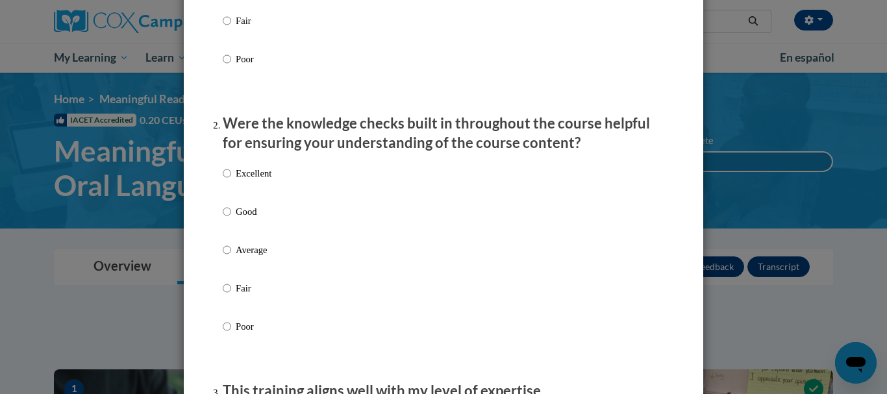
scroll to position [268, 0]
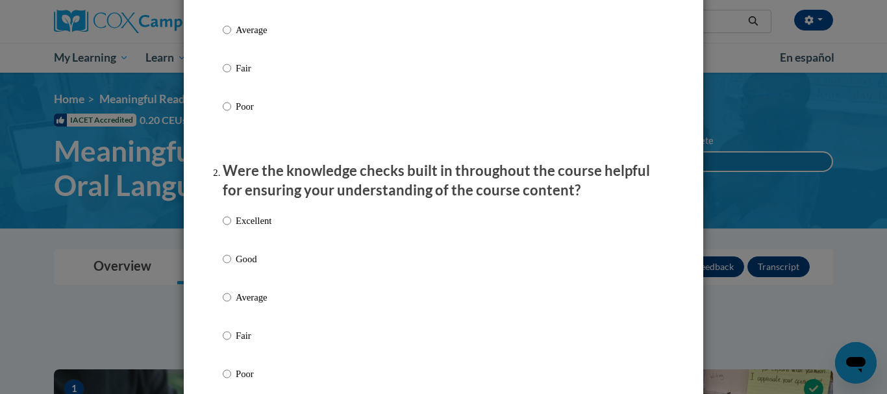
click at [226, 266] on input "Good" at bounding box center [227, 259] width 8 height 14
radio input "true"
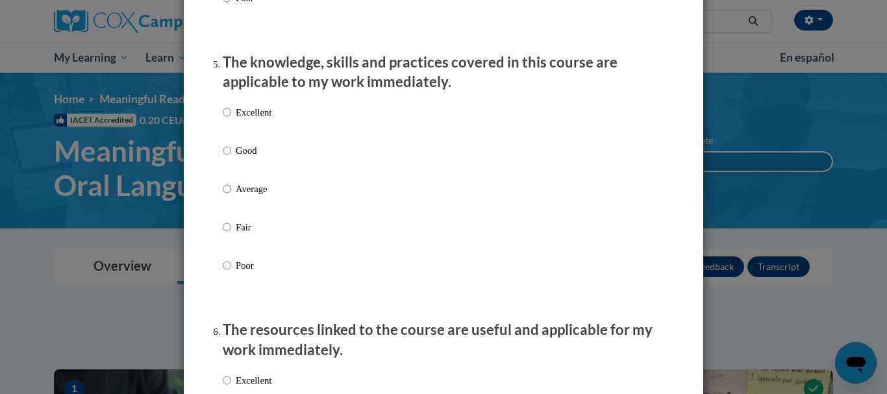
scroll to position [1189, 0]
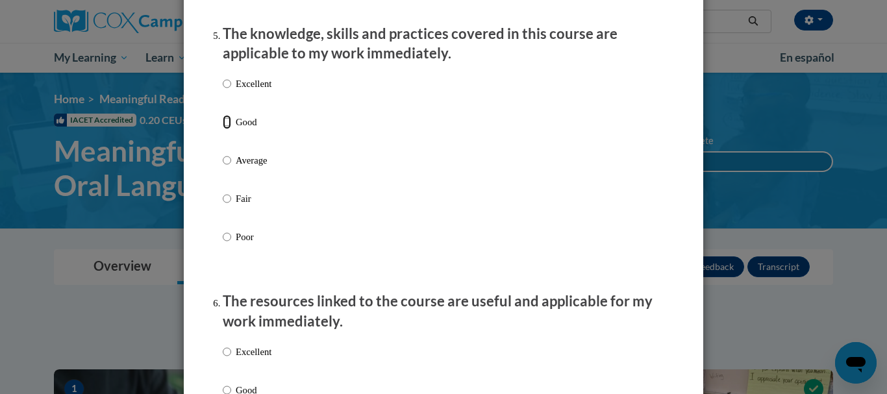
click at [223, 129] on input "Good" at bounding box center [227, 122] width 8 height 14
radio input "true"
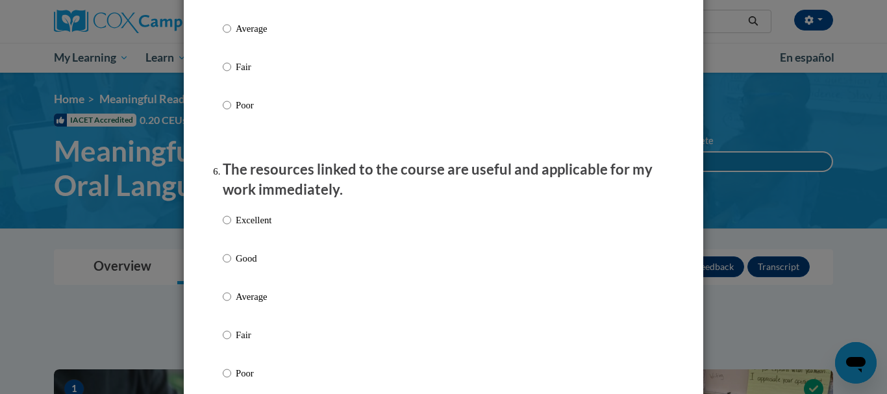
scroll to position [1468, 0]
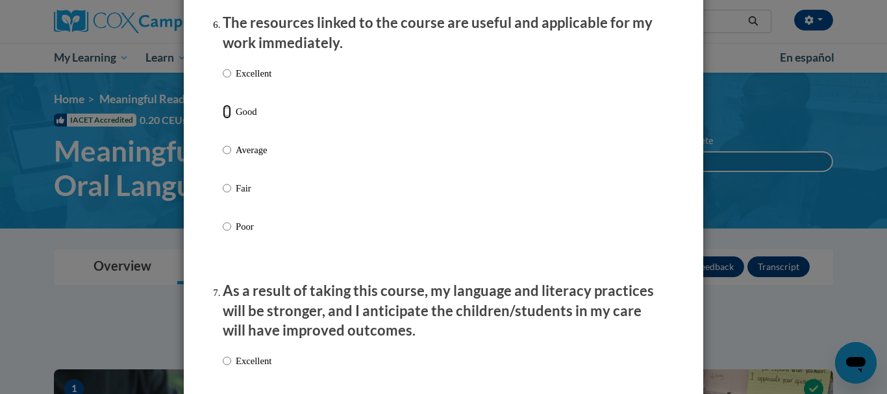
click at [226, 119] on input "Good" at bounding box center [227, 112] width 8 height 14
radio input "true"
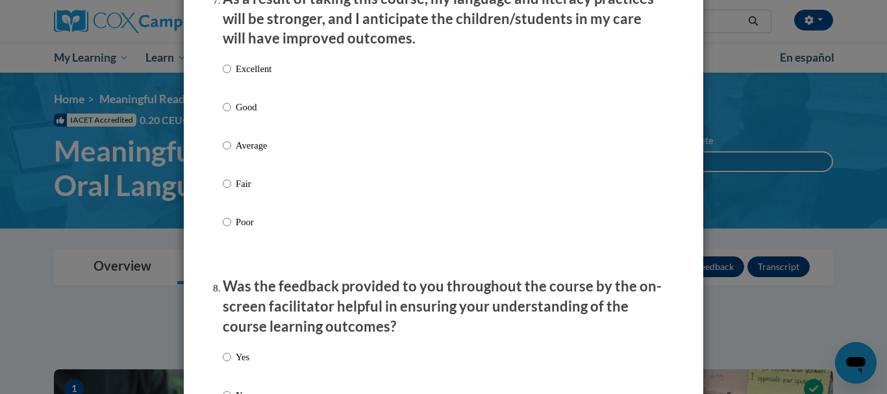
scroll to position [1799, 0]
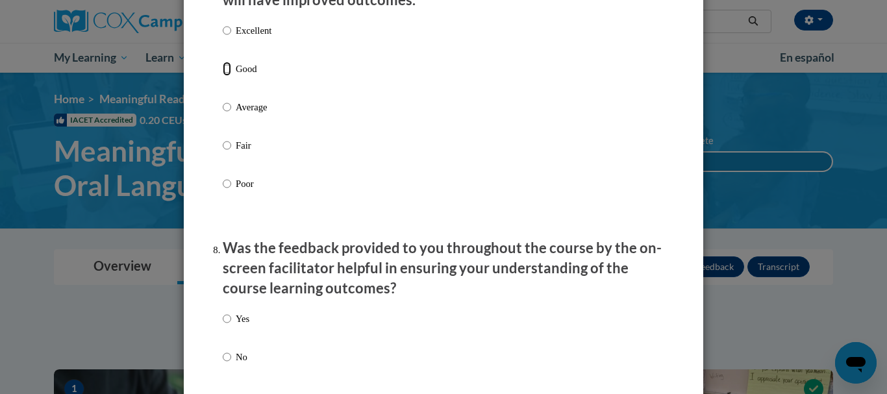
click at [223, 76] on input "Good" at bounding box center [227, 69] width 8 height 14
radio input "true"
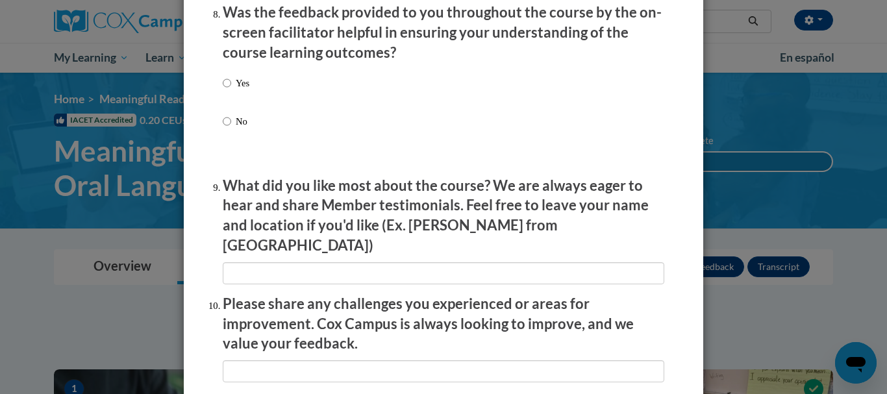
scroll to position [2049, 0]
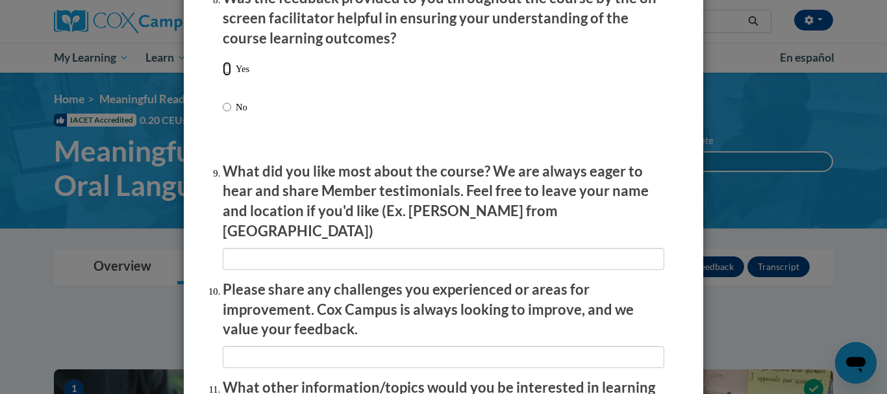
click at [223, 76] on input "Yes" at bounding box center [227, 69] width 8 height 14
radio input "true"
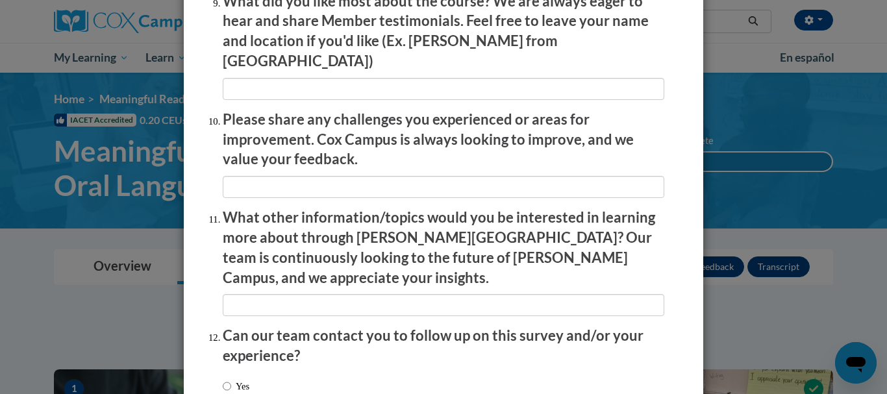
scroll to position [2305, 0]
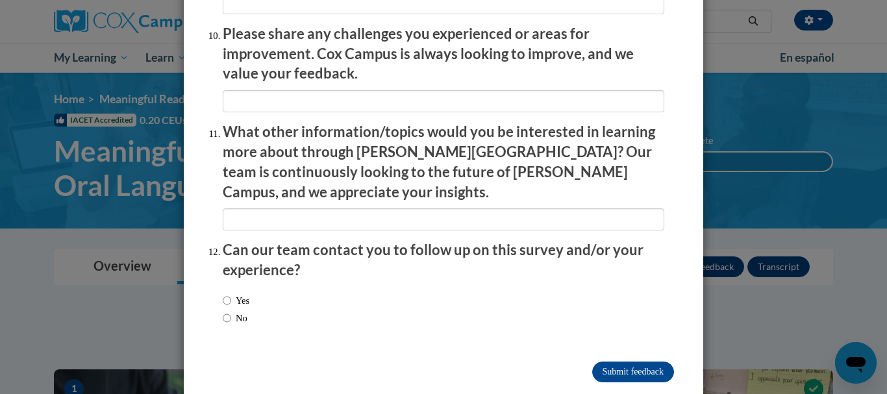
click at [235, 311] on label "No" at bounding box center [235, 318] width 25 height 14
click at [231, 311] on input "No" at bounding box center [227, 318] width 8 height 14
radio input "true"
click at [620, 362] on input "Submit feedback" at bounding box center [633, 372] width 82 height 21
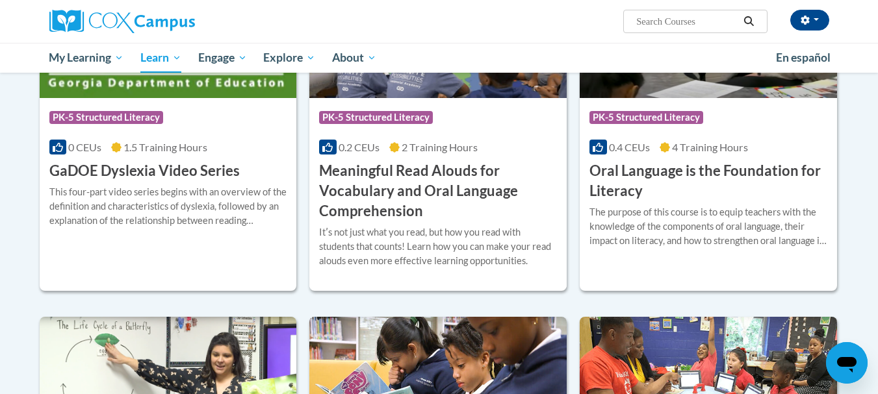
scroll to position [822, 0]
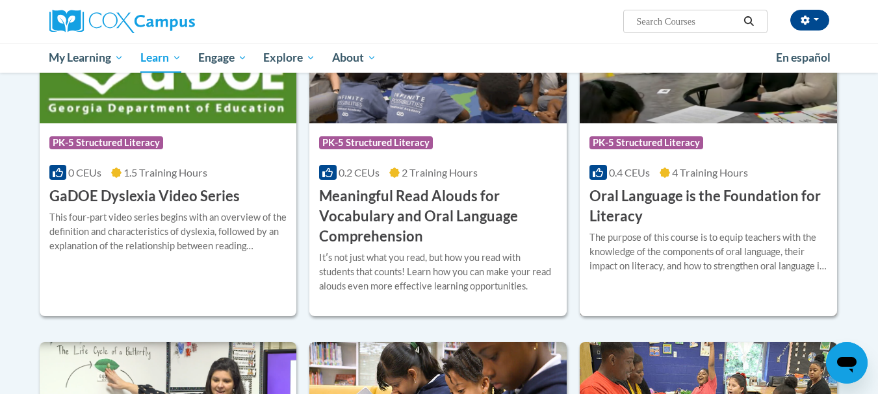
click at [745, 145] on div "Course Category: PK-5 Structured Literacy" at bounding box center [708, 144] width 238 height 29
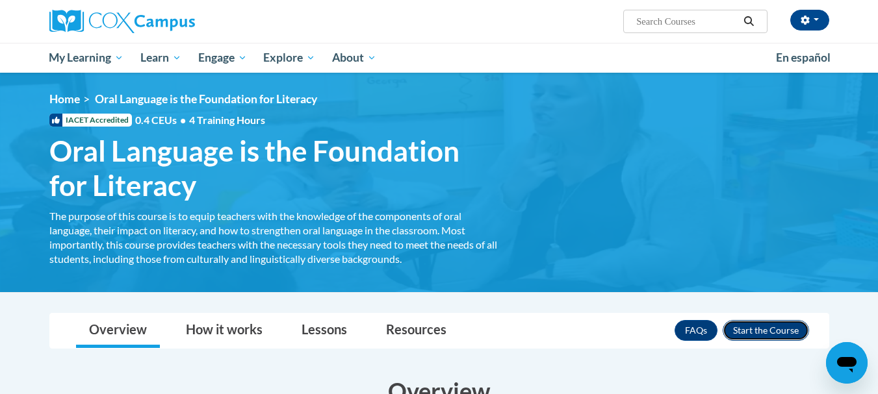
click at [781, 329] on button "Enroll" at bounding box center [765, 330] width 86 height 21
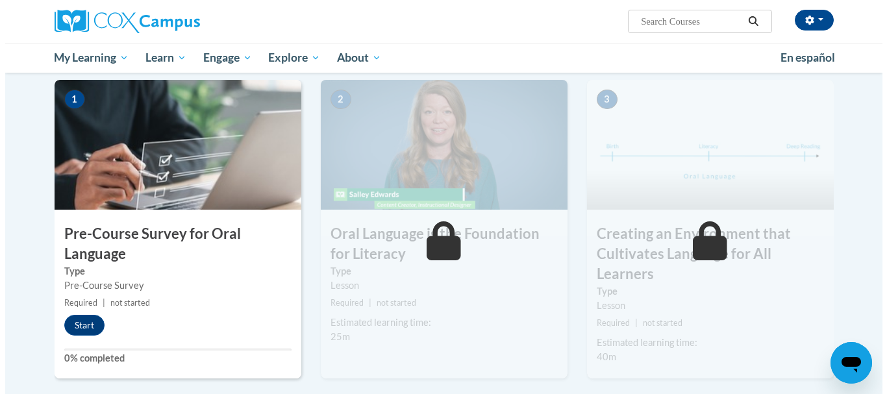
scroll to position [269, 0]
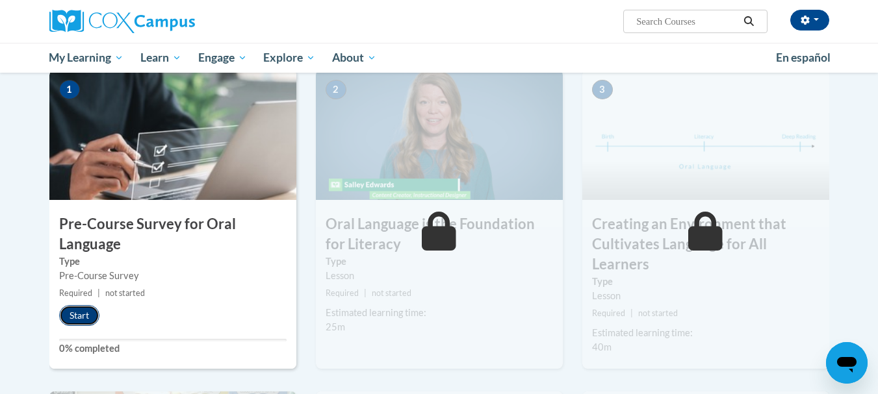
click at [84, 310] on button "Start" at bounding box center [79, 315] width 40 height 21
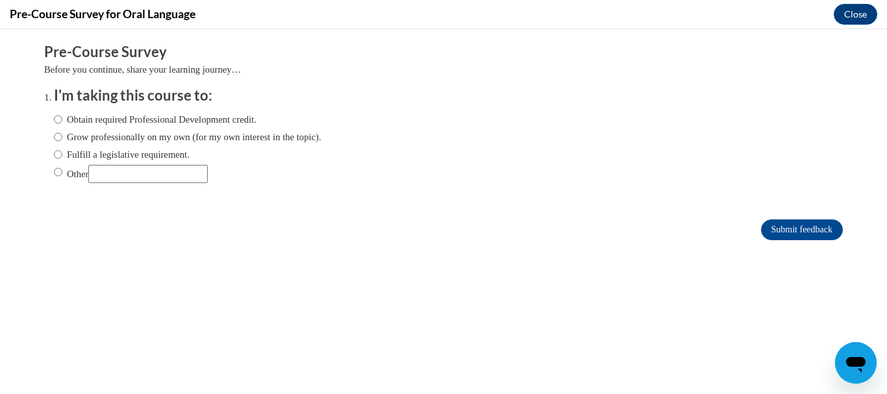
scroll to position [0, 0]
click at [54, 160] on input "Fulfill a legislative requirement." at bounding box center [58, 154] width 8 height 14
radio input "true"
click at [761, 237] on input "Submit feedback" at bounding box center [802, 230] width 82 height 21
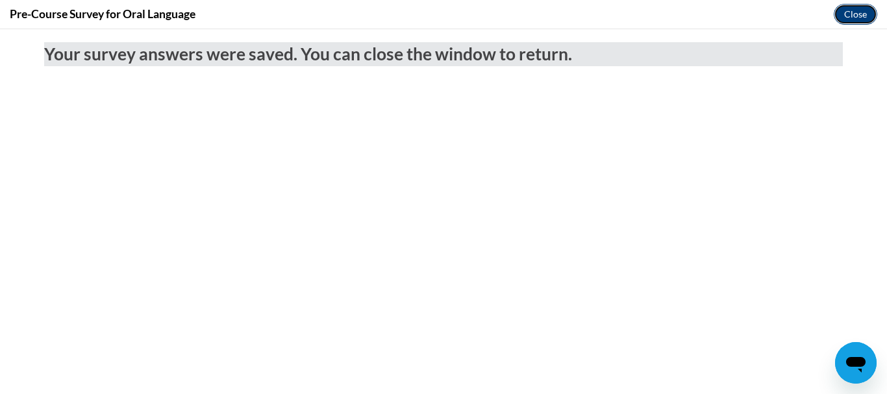
click at [850, 13] on button "Close" at bounding box center [856, 14] width 44 height 21
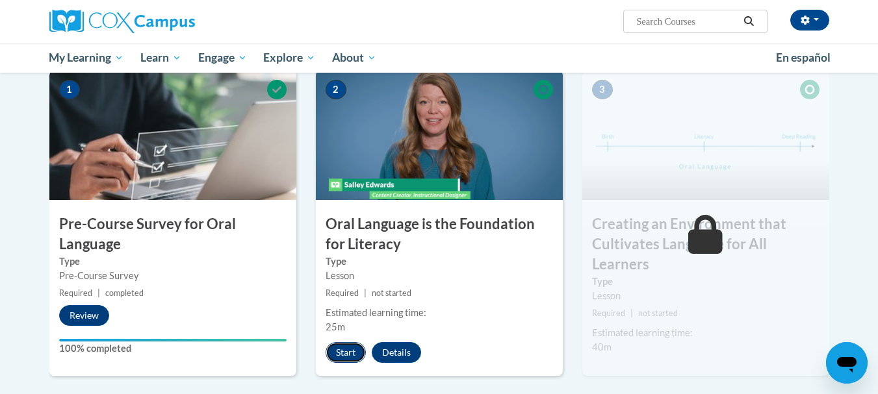
click at [350, 347] on button "Start" at bounding box center [345, 352] width 40 height 21
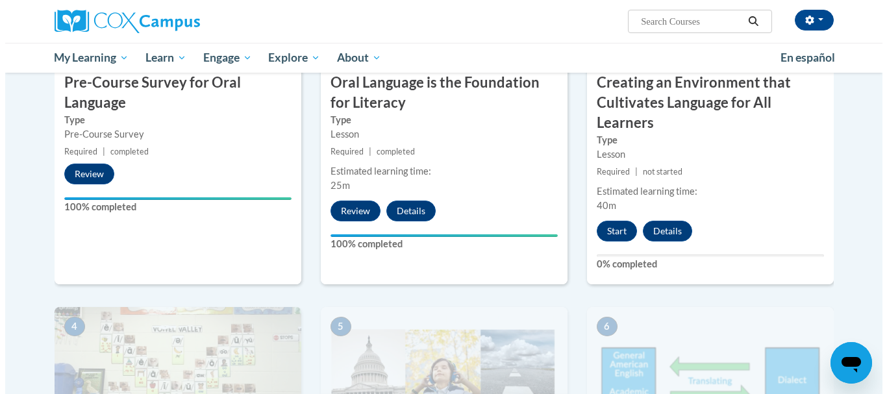
scroll to position [418, 0]
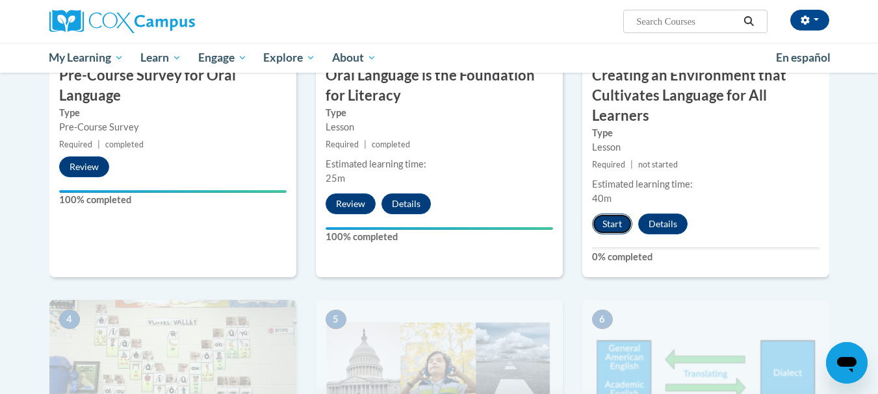
click at [609, 223] on button "Start" at bounding box center [612, 224] width 40 height 21
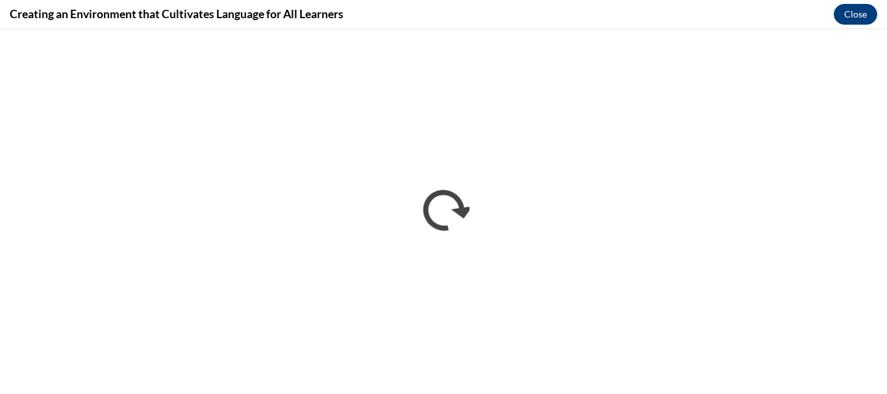
scroll to position [0, 0]
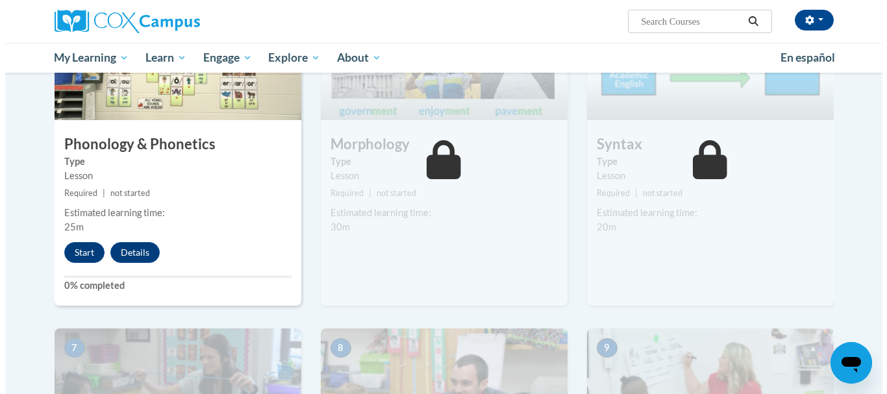
scroll to position [627, 0]
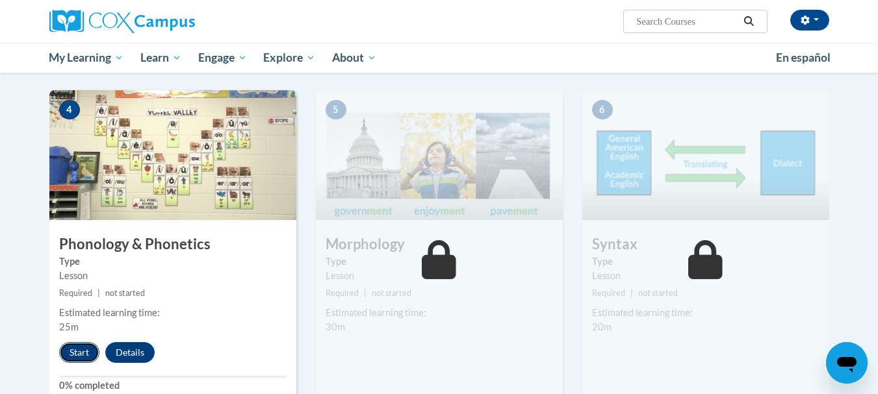
click at [71, 351] on button "Start" at bounding box center [79, 352] width 40 height 21
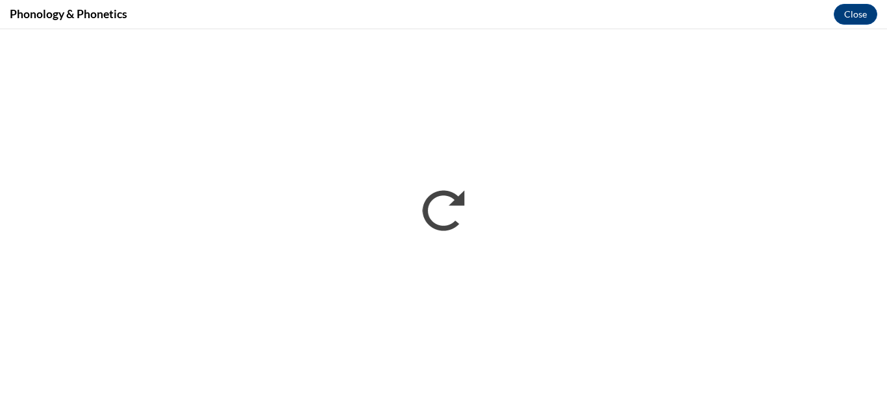
scroll to position [0, 0]
